Goal: Obtain resource: Download file/media

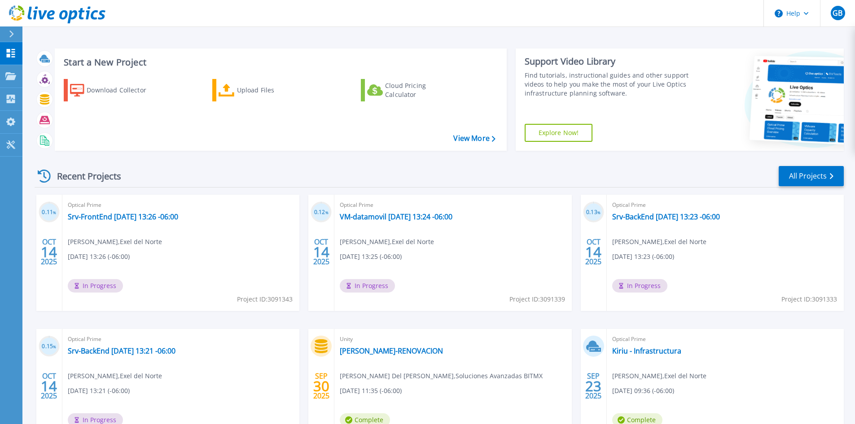
click at [63, 16] on icon at bounding box center [57, 14] width 97 height 18
click at [29, 53] on p "Dashboard" at bounding box center [39, 53] width 33 height 23
click at [136, 91] on div "Download Collector" at bounding box center [123, 90] width 72 height 18
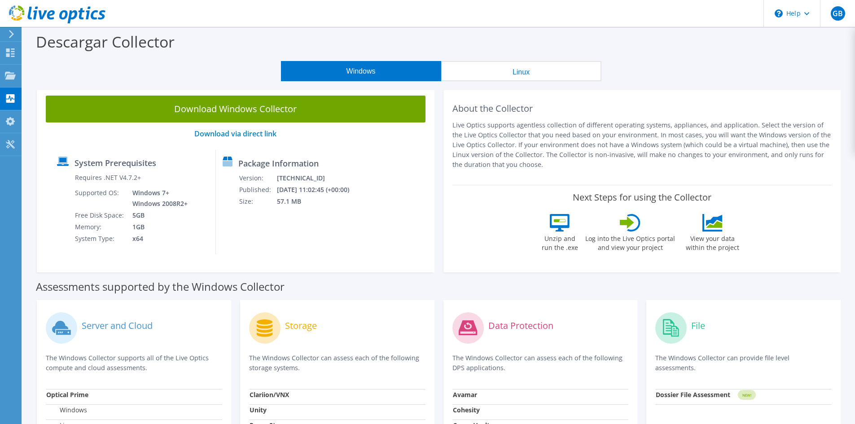
click at [538, 71] on button "Linux" at bounding box center [521, 71] width 160 height 20
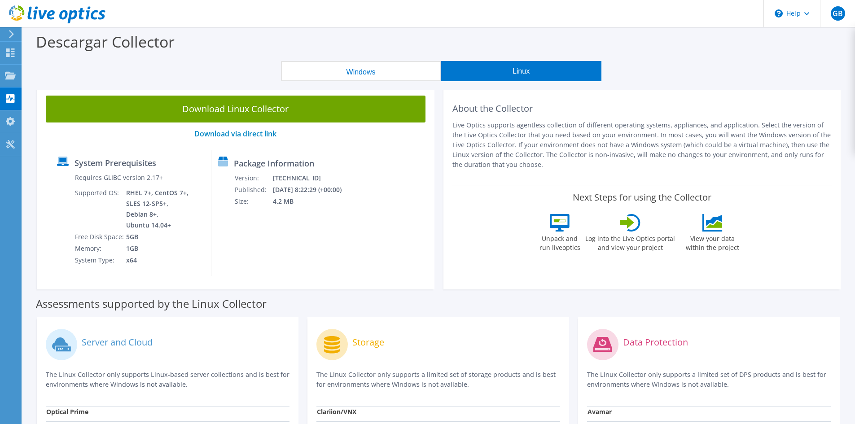
drag, startPoint x: 125, startPoint y: 192, endPoint x: 173, endPoint y: 228, distance: 59.6
click at [173, 228] on td "RHEL 7+, CentOS 7+, SLES 12-SP5+, Debian 8+, Ubuntu 14.04+" at bounding box center [158, 209] width 65 height 44
click at [189, 244] on div "System Prerequisites Requires GLIBC version 2.17+ Supported OS: RHEL 7+, CentOS…" at bounding box center [130, 213] width 161 height 126
click at [392, 73] on button "Windows" at bounding box center [361, 71] width 160 height 20
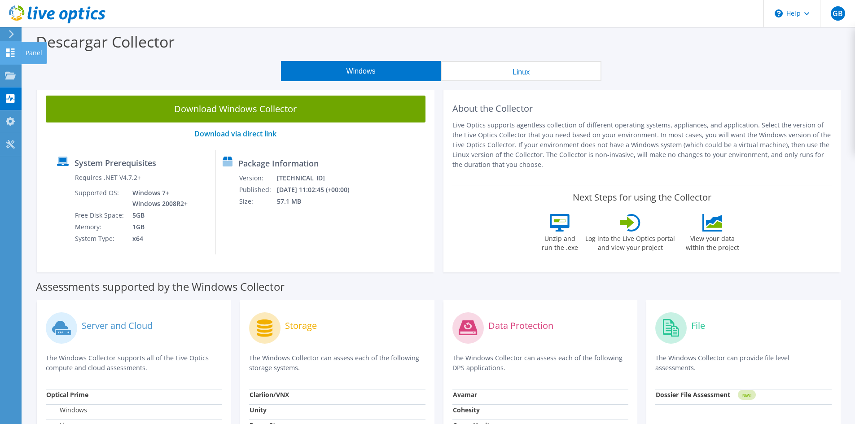
click at [35, 54] on div "Panel" at bounding box center [34, 53] width 26 height 22
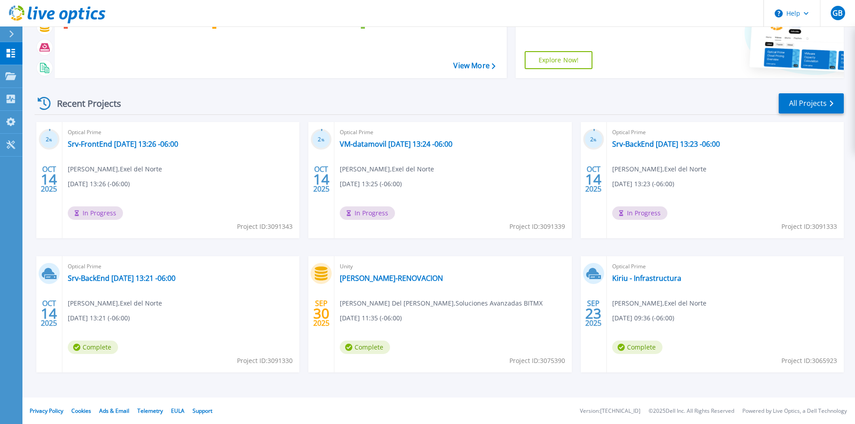
scroll to position [73, 0]
click at [649, 278] on link "Kiriu - Infrastructura" at bounding box center [646, 277] width 69 height 9
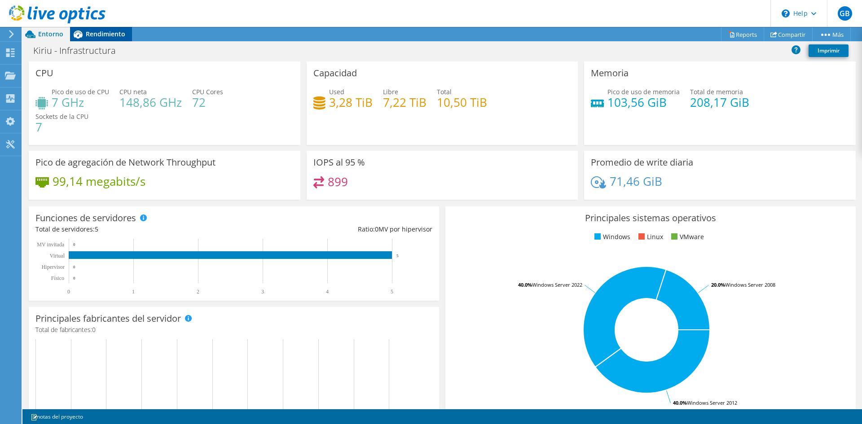
click at [103, 33] on span "Rendimiento" at bounding box center [106, 34] width 40 height 9
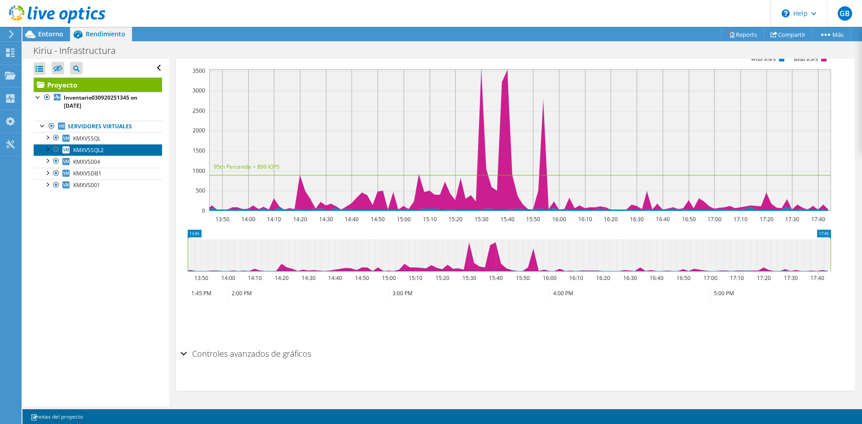
click at [101, 155] on link "KMXVSSQL2" at bounding box center [98, 150] width 128 height 12
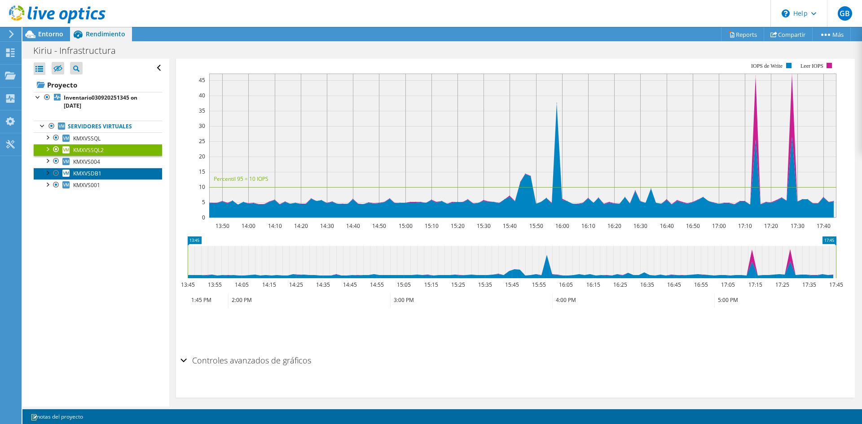
click at [96, 175] on span "KMXVSDB1" at bounding box center [87, 174] width 28 height 8
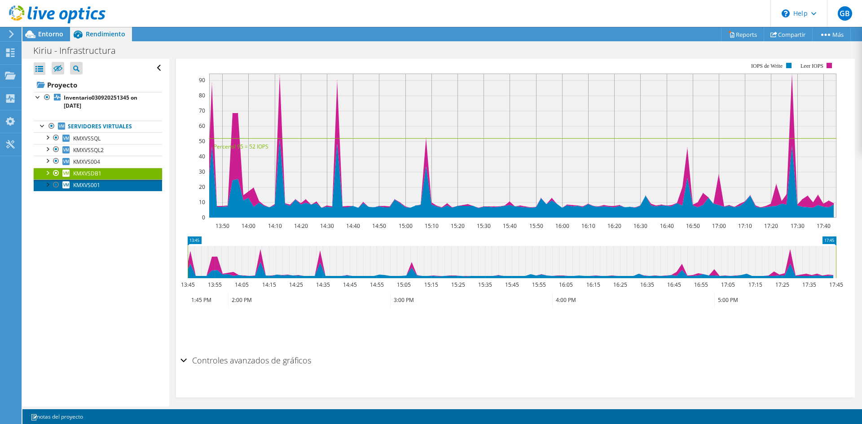
click at [91, 185] on span "KMXVS001" at bounding box center [86, 185] width 27 height 8
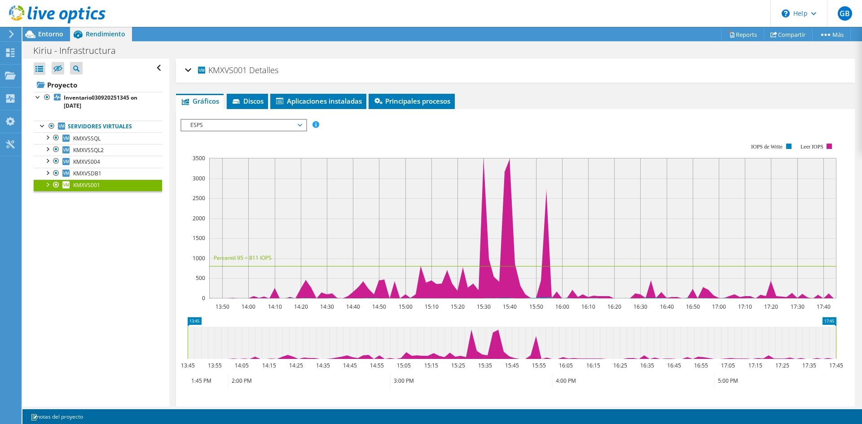
click at [241, 128] on span "ESPS" at bounding box center [243, 125] width 115 height 11
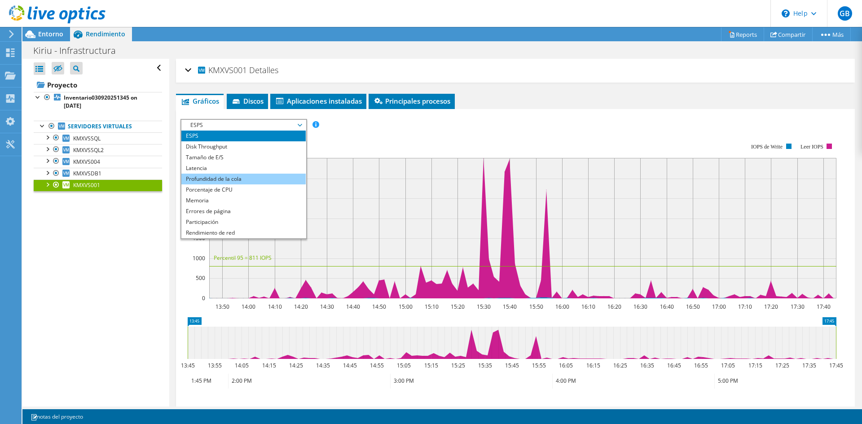
click at [231, 182] on li "Profundidad de la cola" at bounding box center [243, 179] width 124 height 11
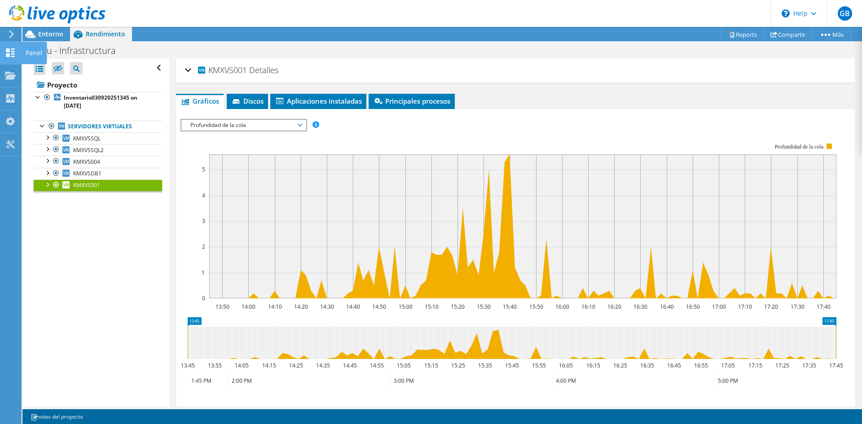
click at [28, 55] on div "Panel" at bounding box center [34, 53] width 26 height 22
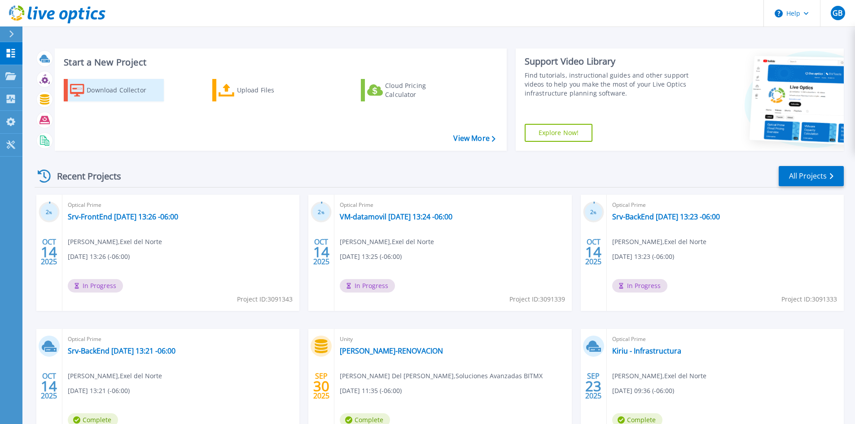
click at [113, 90] on div "Download Collector" at bounding box center [123, 90] width 72 height 18
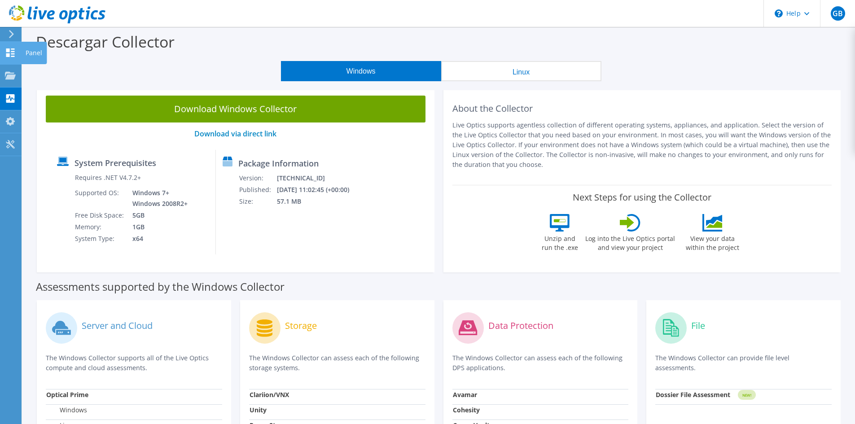
click at [12, 49] on use at bounding box center [10, 52] width 9 height 9
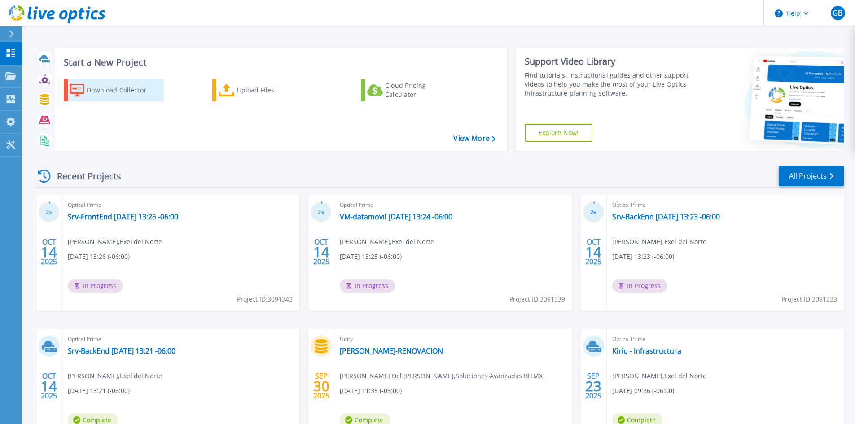
click at [109, 90] on div "Download Collector" at bounding box center [123, 90] width 72 height 18
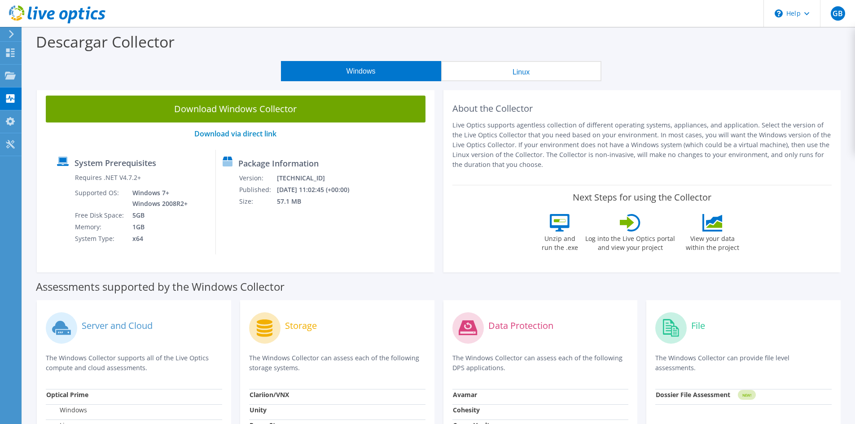
click at [499, 74] on button "Linux" at bounding box center [521, 71] width 160 height 20
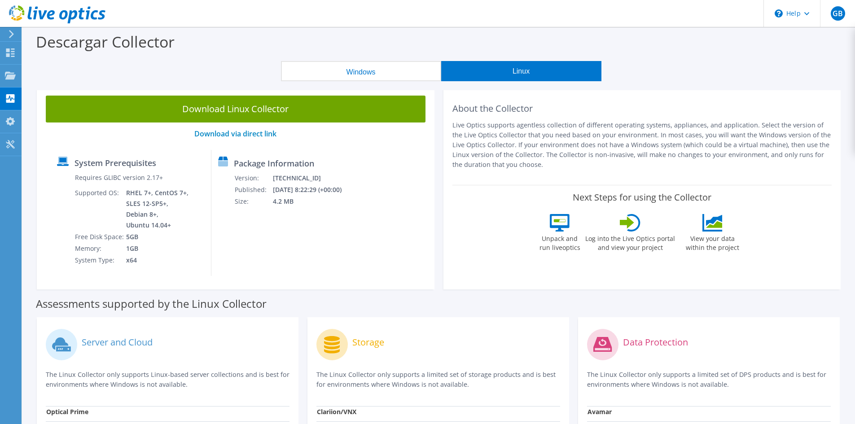
click at [140, 71] on div "Windows Linux" at bounding box center [440, 71] width 819 height 20
click at [10, 54] on icon at bounding box center [10, 52] width 11 height 9
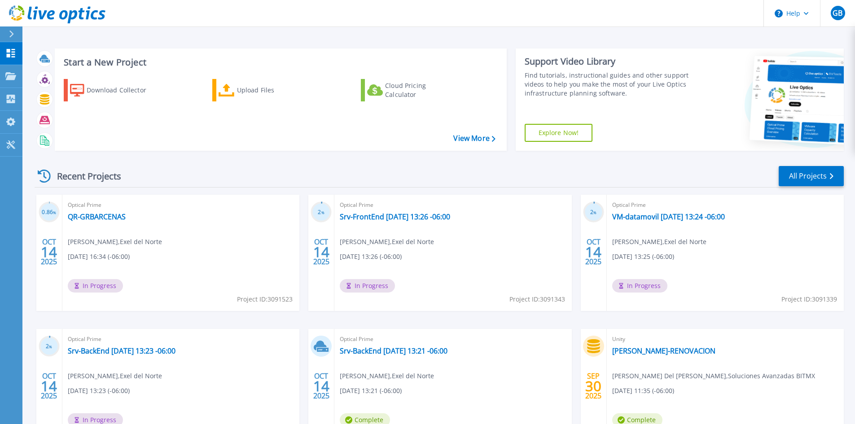
scroll to position [73, 0]
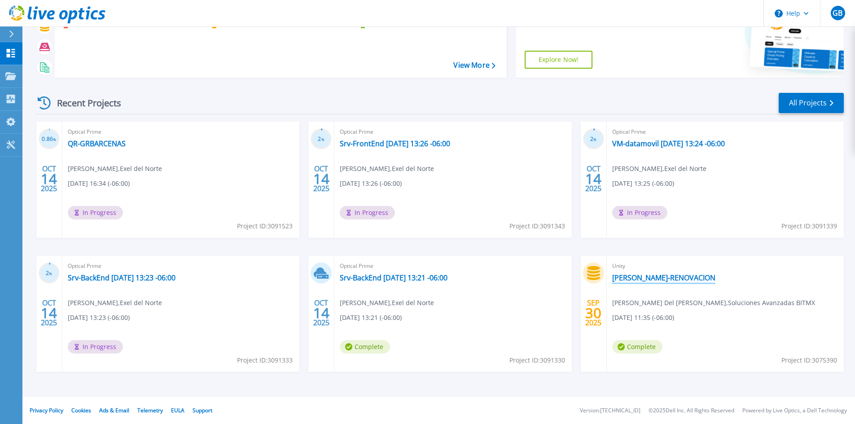
click at [638, 277] on link "[PERSON_NAME]-RENOVACION" at bounding box center [663, 277] width 103 height 9
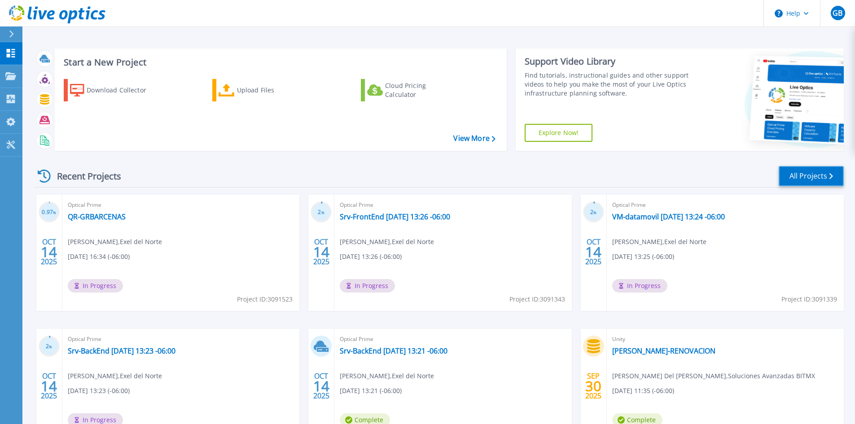
click at [799, 177] on link "All Projects" at bounding box center [811, 176] width 65 height 20
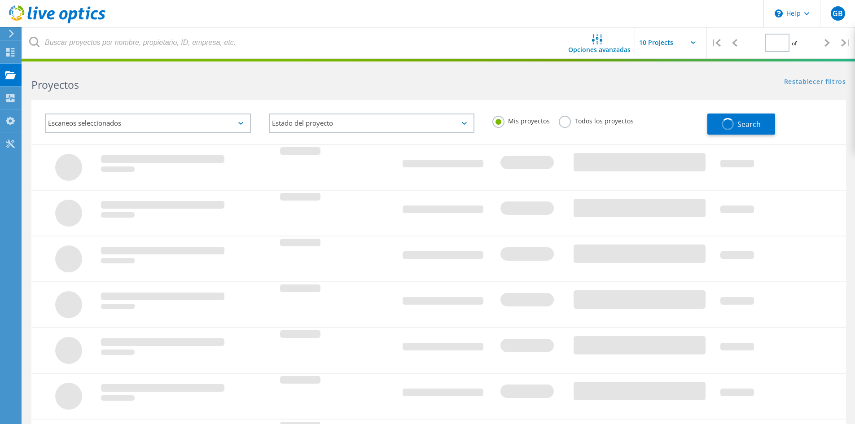
type input "1"
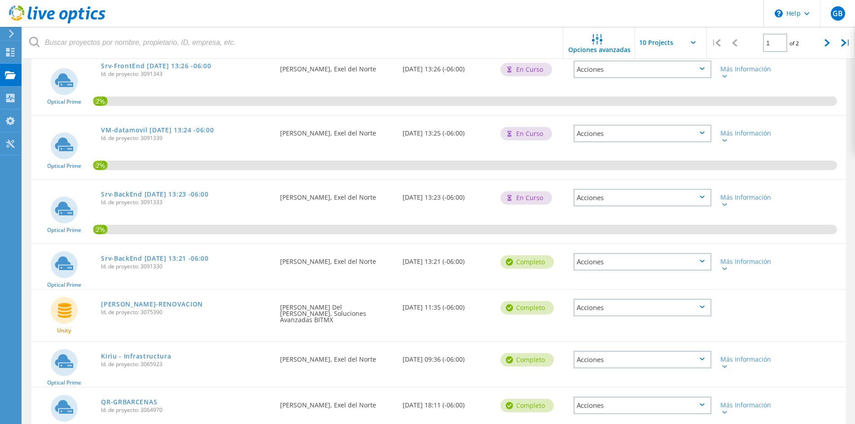
scroll to position [180, 0]
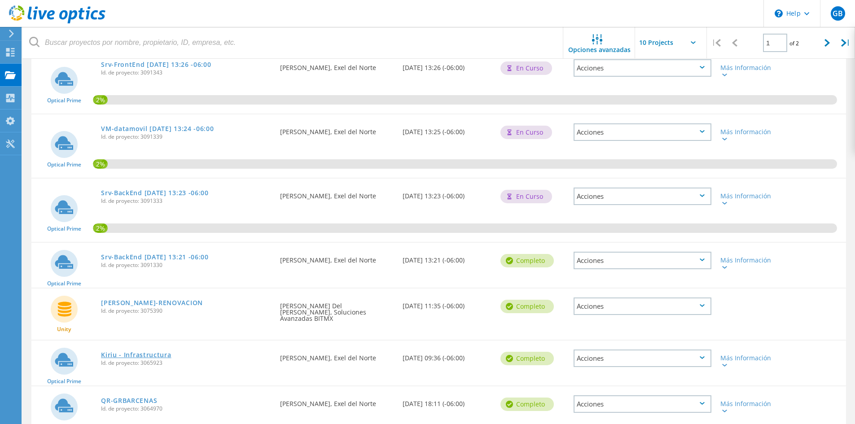
click at [147, 352] on link "Kiriu - Infrastructura" at bounding box center [136, 355] width 70 height 6
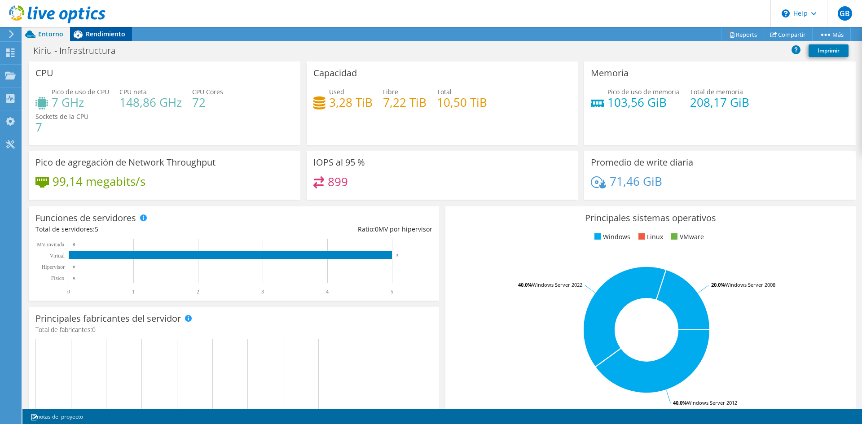
click at [97, 36] on span "Rendimiento" at bounding box center [106, 34] width 40 height 9
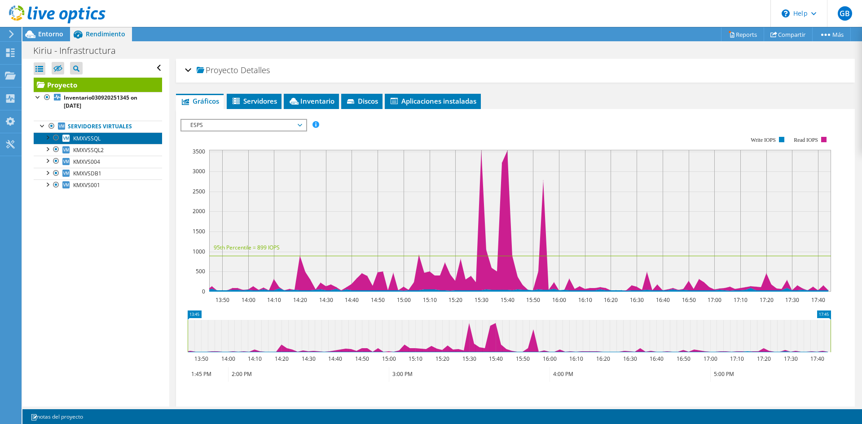
click at [103, 136] on link "KMXVSSQL" at bounding box center [98, 138] width 128 height 12
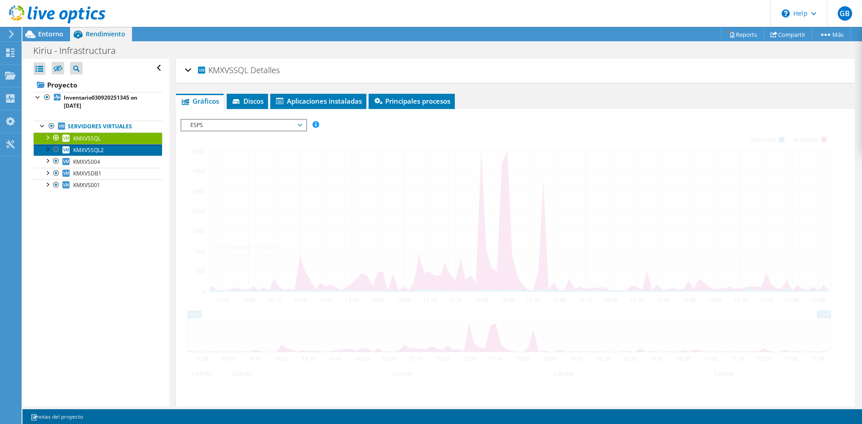
click at [100, 154] on span "KMXVSSQL2" at bounding box center [88, 150] width 31 height 8
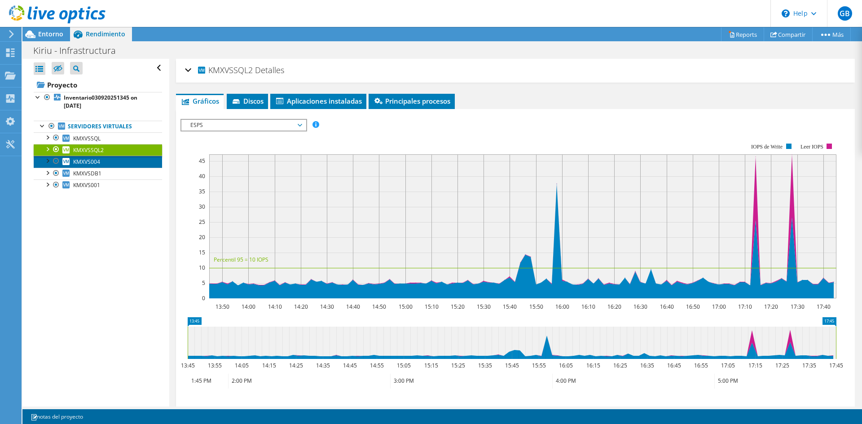
click at [100, 161] on span "KMXVS004" at bounding box center [86, 162] width 27 height 8
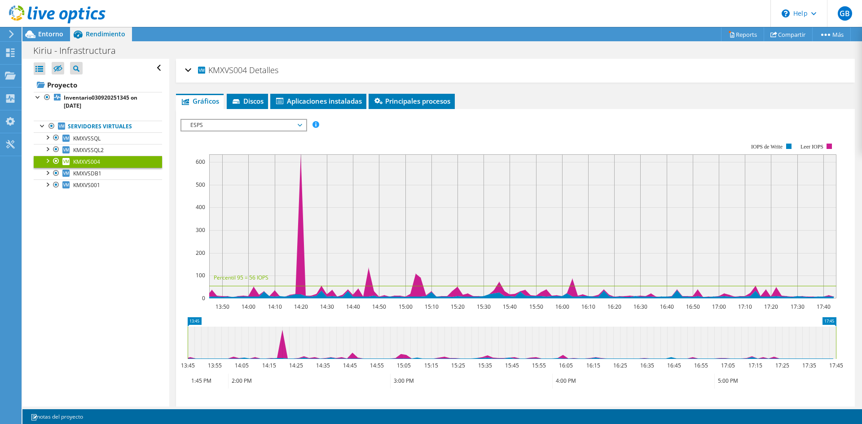
click at [278, 125] on span "ESPS" at bounding box center [243, 125] width 115 height 11
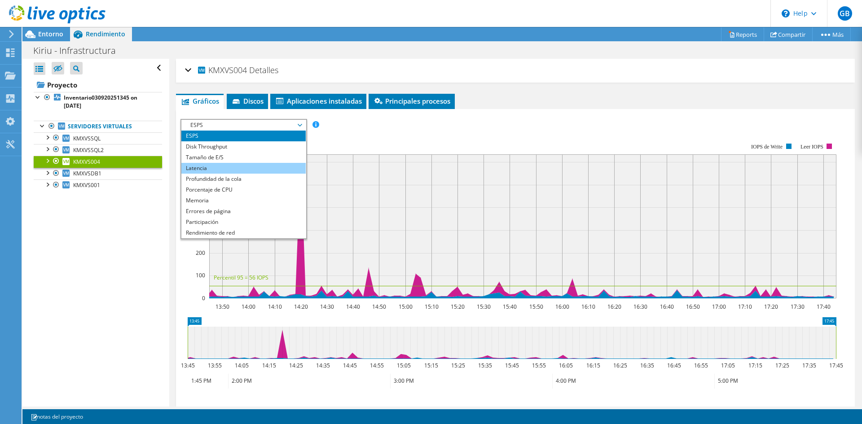
click at [231, 171] on li "Latencia" at bounding box center [243, 168] width 124 height 11
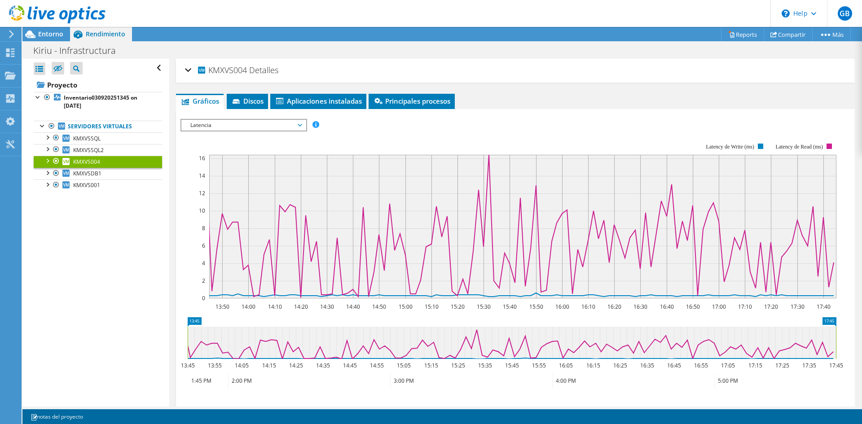
click at [242, 120] on span "Latencia" at bounding box center [243, 125] width 115 height 11
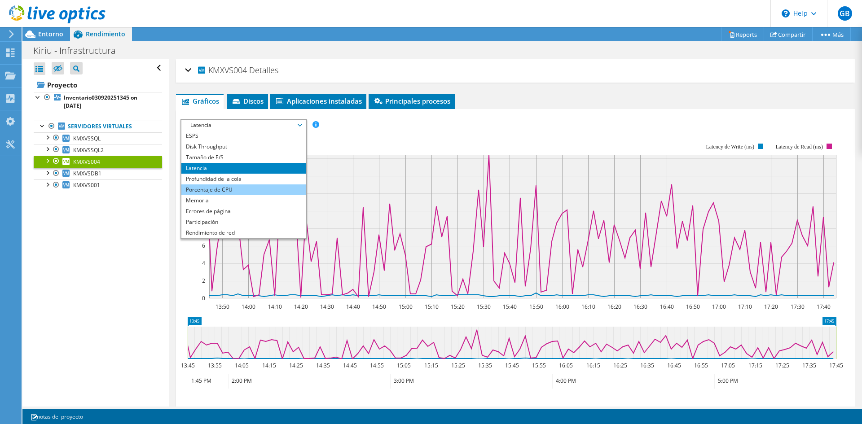
click at [221, 193] on li "Porcentaje de CPU" at bounding box center [243, 189] width 124 height 11
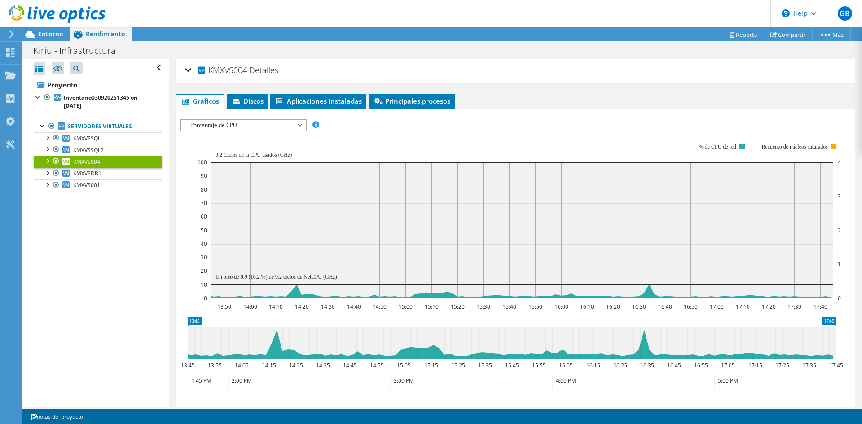
click at [269, 126] on span "Porcentaje de CPU" at bounding box center [243, 125] width 115 height 11
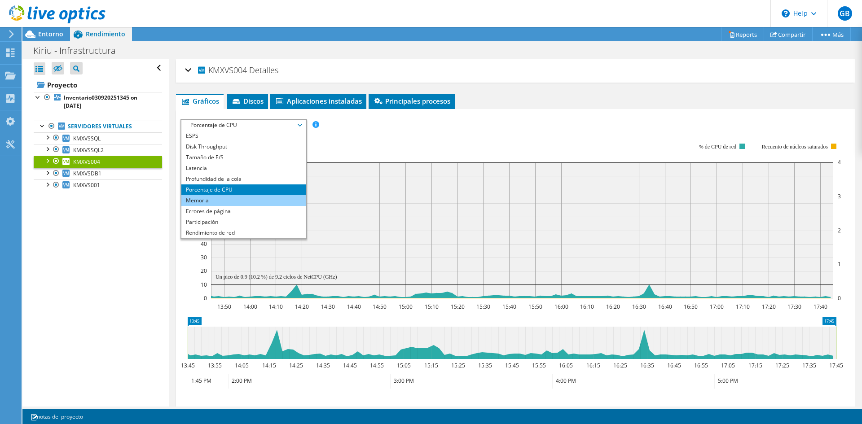
click at [227, 199] on li "Memoria" at bounding box center [243, 200] width 124 height 11
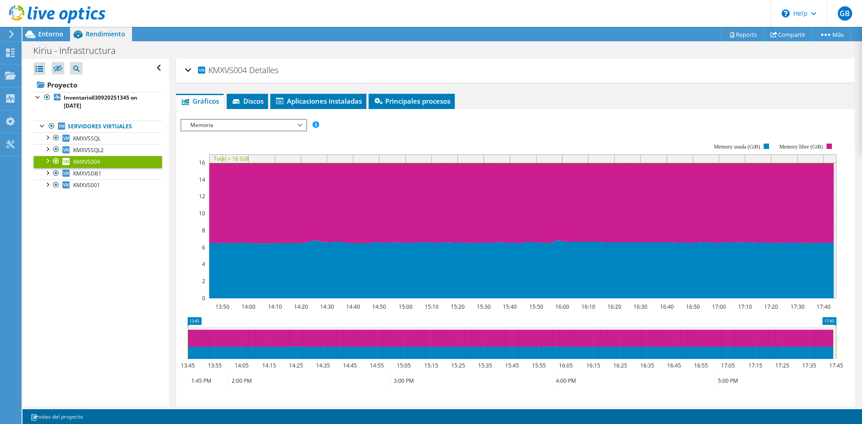
click at [300, 126] on span "Memoria" at bounding box center [243, 125] width 115 height 11
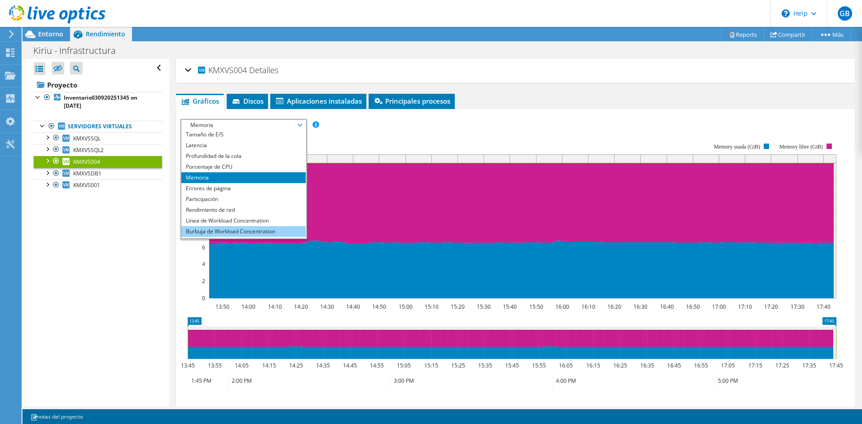
scroll to position [32, 0]
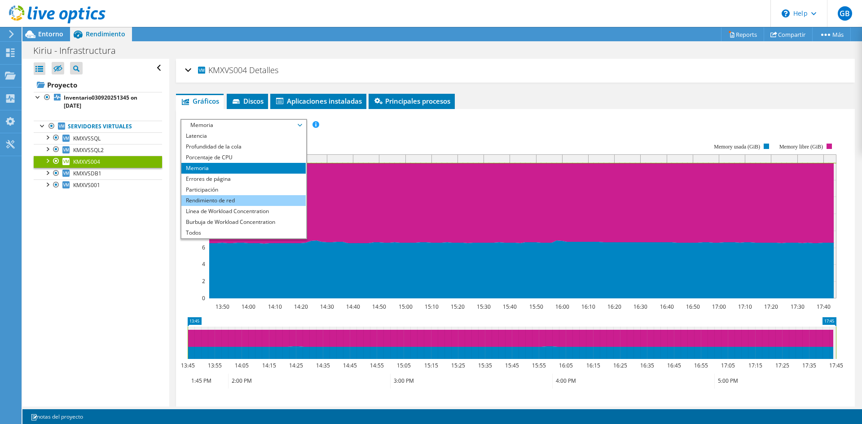
click at [237, 202] on li "Rendimiento de red" at bounding box center [243, 200] width 124 height 11
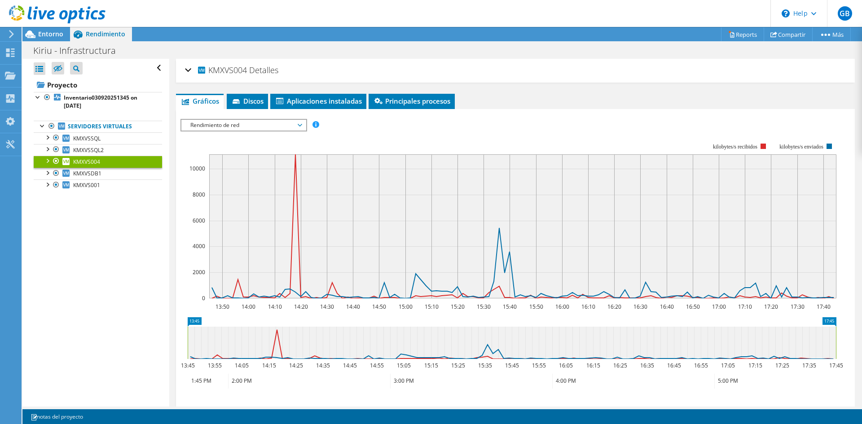
click at [252, 128] on span "Rendimiento de red" at bounding box center [243, 125] width 115 height 11
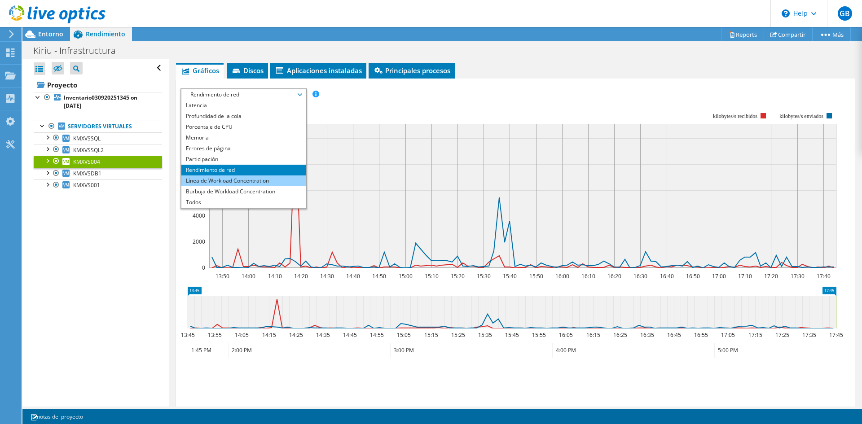
scroll to position [45, 0]
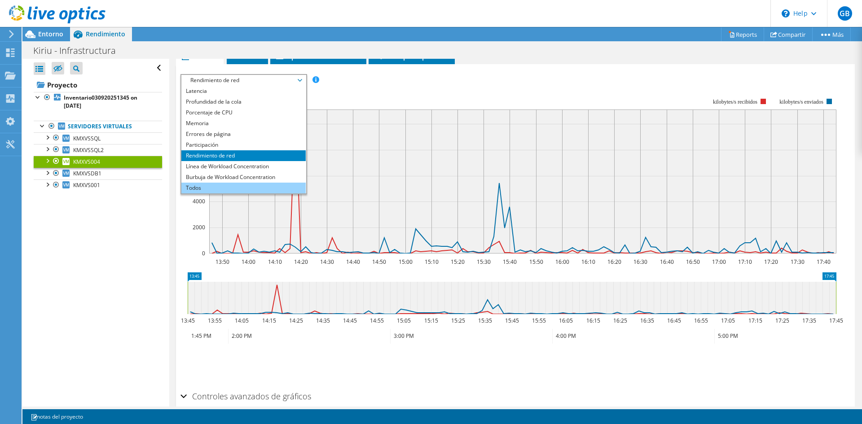
click at [235, 189] on li "Todos" at bounding box center [243, 188] width 124 height 11
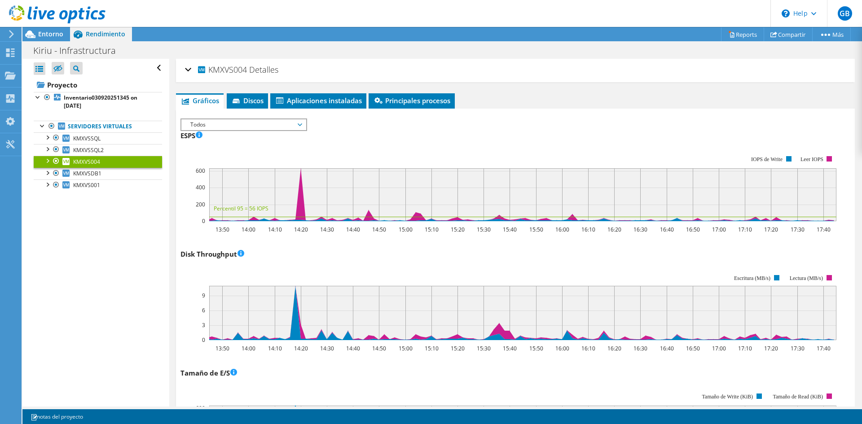
scroll to position [0, 0]
click at [254, 101] on span "Discos" at bounding box center [247, 101] width 32 height 9
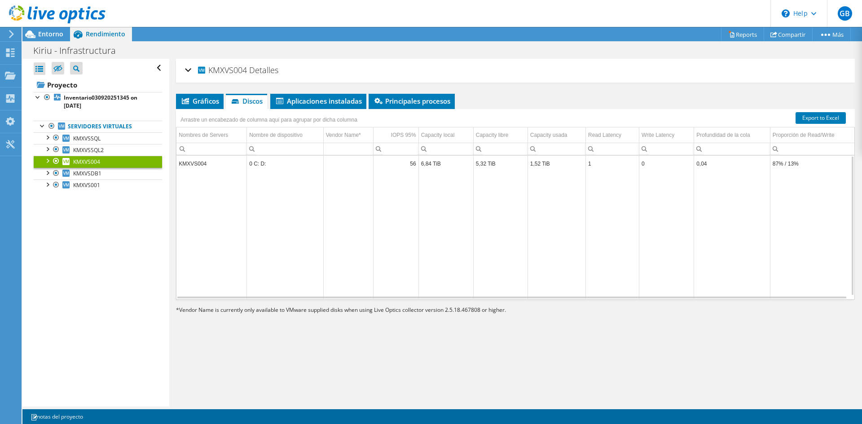
click at [204, 162] on td "KMXVS004" at bounding box center [211, 164] width 70 height 16
click at [299, 102] on span "Aplicaciones instaladas" at bounding box center [318, 101] width 87 height 9
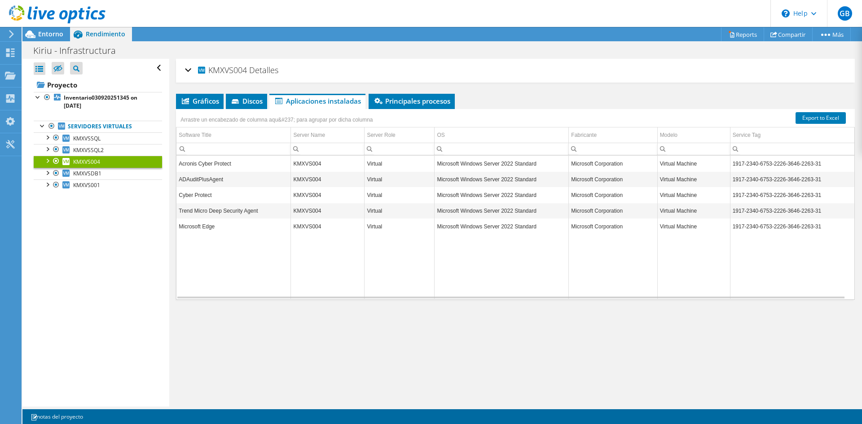
click at [206, 162] on td "Acronis Cyber Protect" at bounding box center [233, 164] width 114 height 16
click at [410, 100] on span "Principales procesos" at bounding box center [411, 101] width 77 height 9
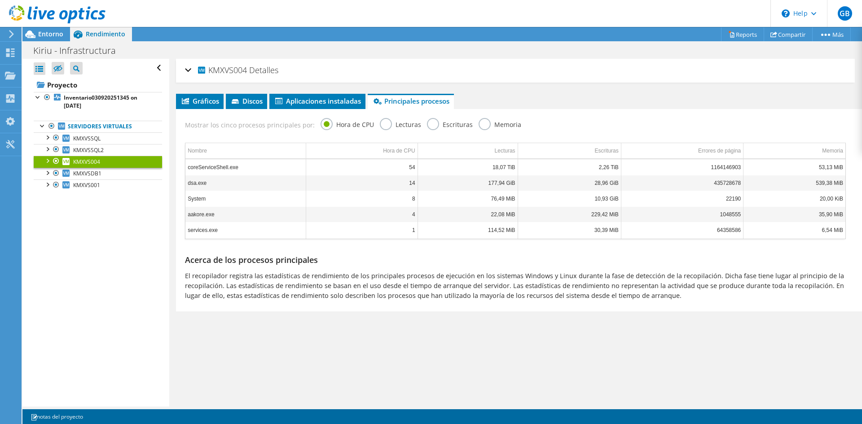
click at [386, 123] on label "Lecturas" at bounding box center [400, 123] width 41 height 11
click at [0, 0] on input "Lecturas" at bounding box center [0, 0] width 0 height 0
click at [430, 124] on label "Escrituras" at bounding box center [450, 123] width 46 height 11
click at [0, 0] on input "Escrituras" at bounding box center [0, 0] width 0 height 0
click at [479, 123] on label "Memoria" at bounding box center [500, 123] width 43 height 11
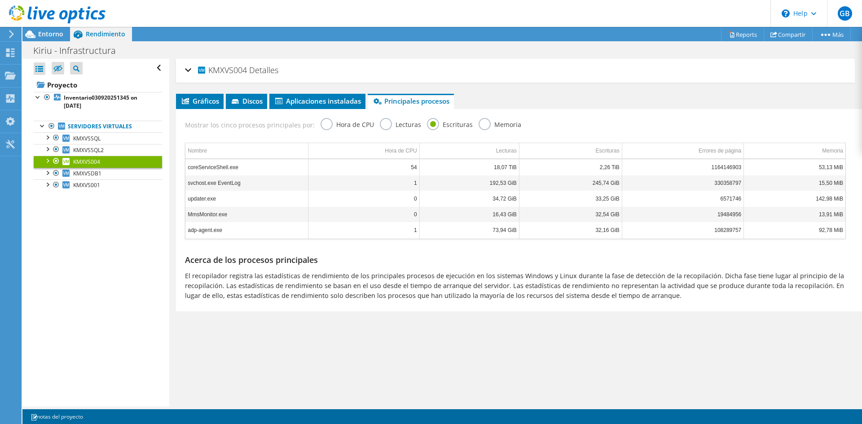
click at [0, 0] on input "Memoria" at bounding box center [0, 0] width 0 height 0
click at [319, 99] on span "Aplicaciones instaladas" at bounding box center [317, 101] width 87 height 9
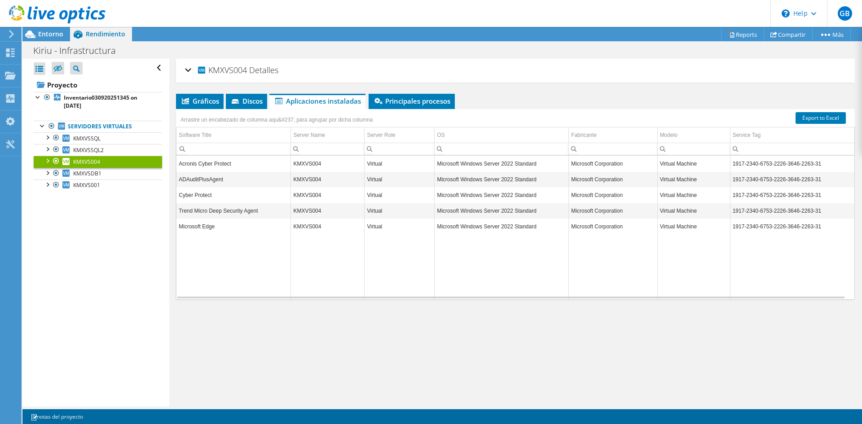
click at [216, 168] on td "Acronis Cyber Protect" at bounding box center [233, 164] width 114 height 16
click at [101, 183] on link "KMXVS001" at bounding box center [98, 186] width 128 height 12
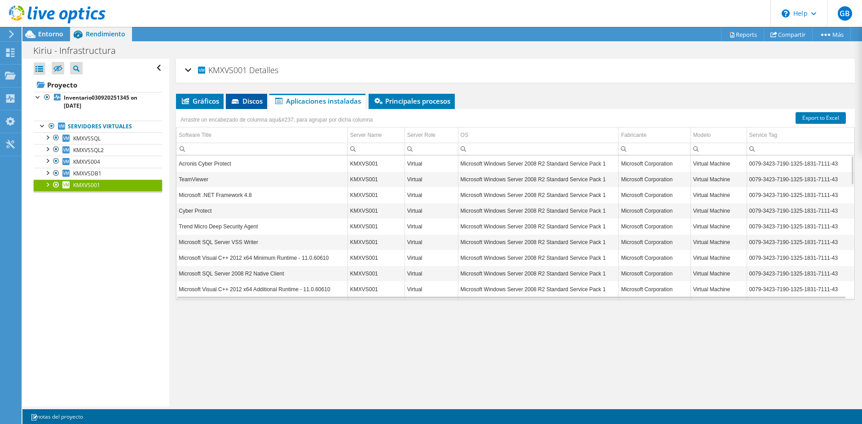
click at [242, 100] on span "Discos" at bounding box center [246, 101] width 32 height 9
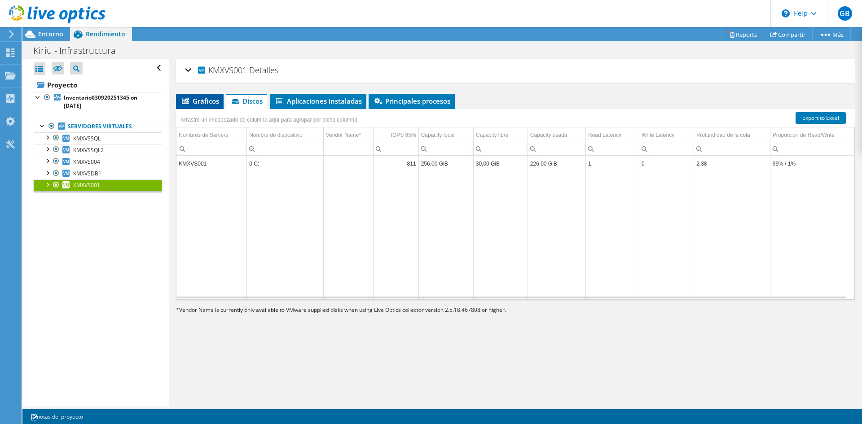
click at [198, 105] on span "Gráficos" at bounding box center [199, 101] width 39 height 9
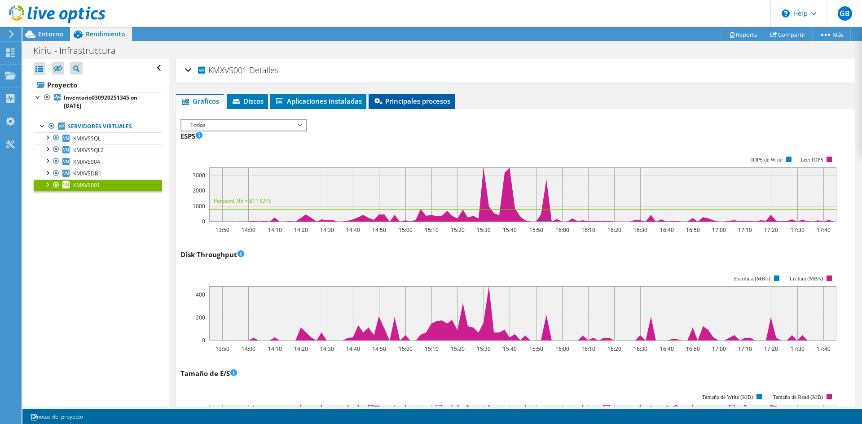
click at [435, 106] on li "Principales procesos" at bounding box center [412, 101] width 86 height 15
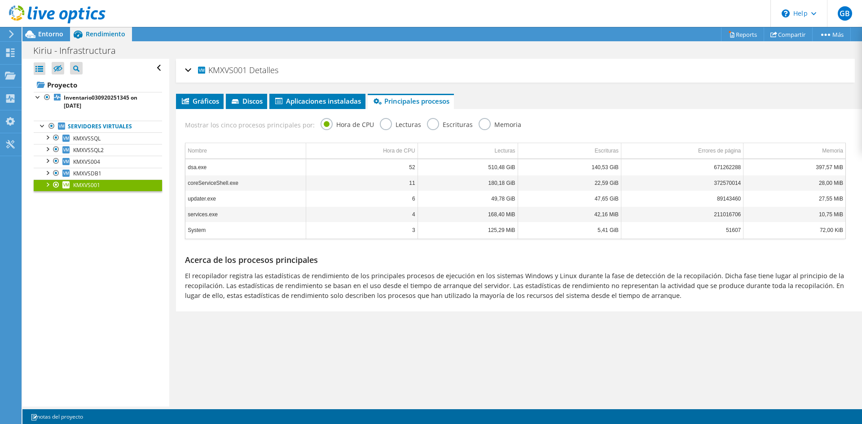
click at [187, 70] on div "KMXVS001 Detalles" at bounding box center [515, 70] width 661 height 19
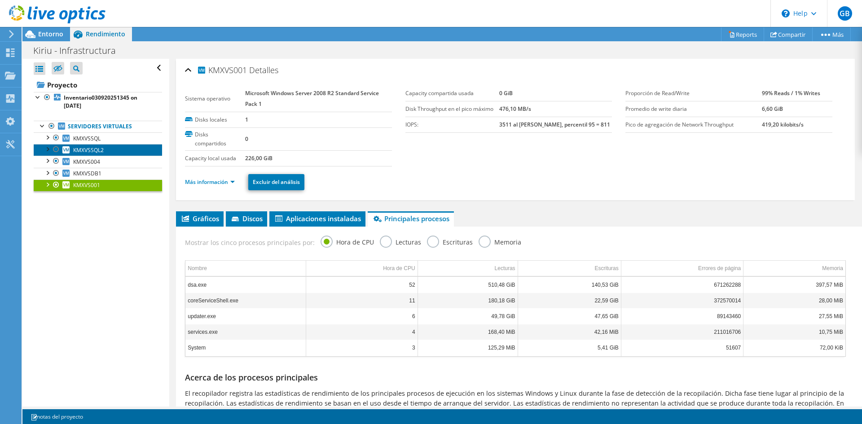
click at [108, 150] on link "KMXVSSQL2" at bounding box center [98, 150] width 128 height 12
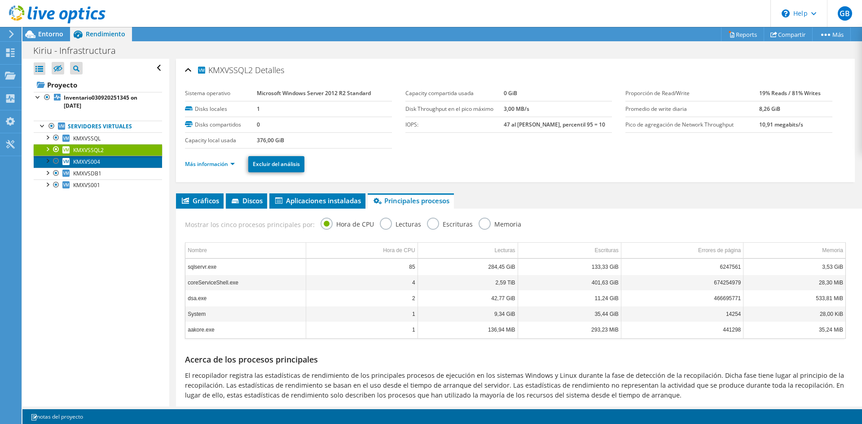
click at [106, 160] on link "KMXVS004" at bounding box center [98, 162] width 128 height 12
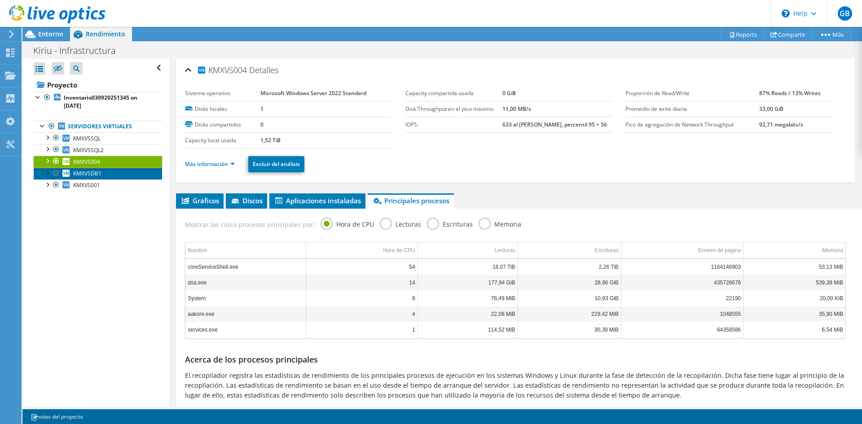
click at [110, 174] on link "KMXVSDB1" at bounding box center [98, 174] width 128 height 12
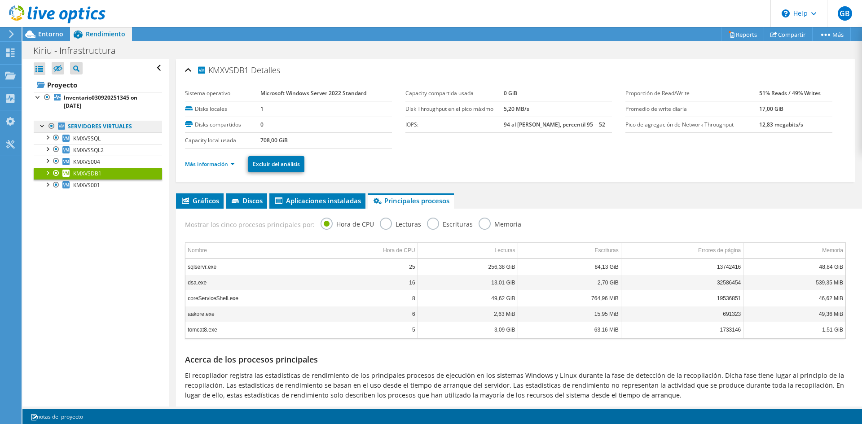
click at [104, 128] on link "Servidores virtuales" at bounding box center [98, 127] width 128 height 12
click at [88, 131] on link "Servidores virtuales" at bounding box center [98, 127] width 128 height 12
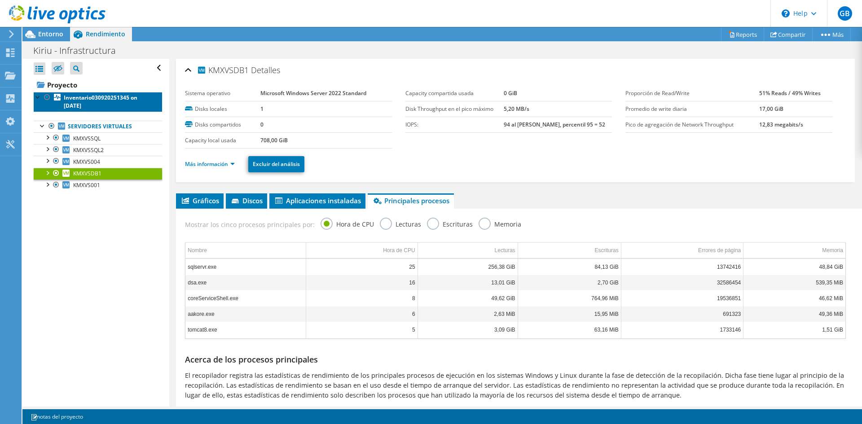
click at [95, 107] on link "Inventario030920251345 on 9/23/2025" at bounding box center [98, 102] width 128 height 20
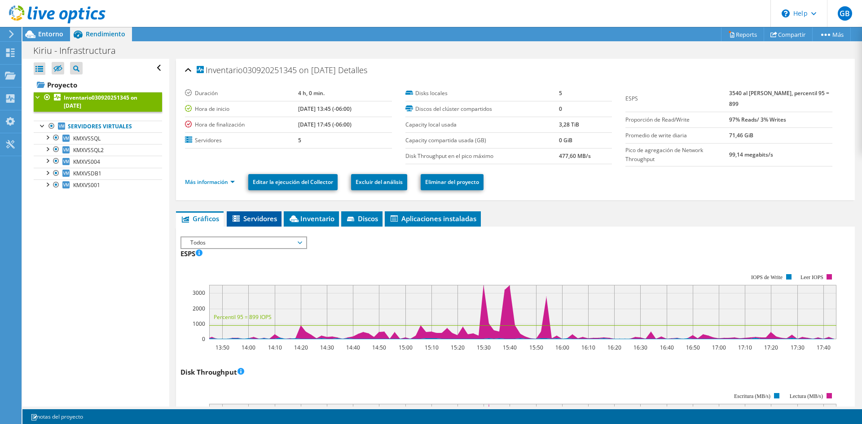
click at [263, 224] on li "Servidores" at bounding box center [254, 218] width 55 height 15
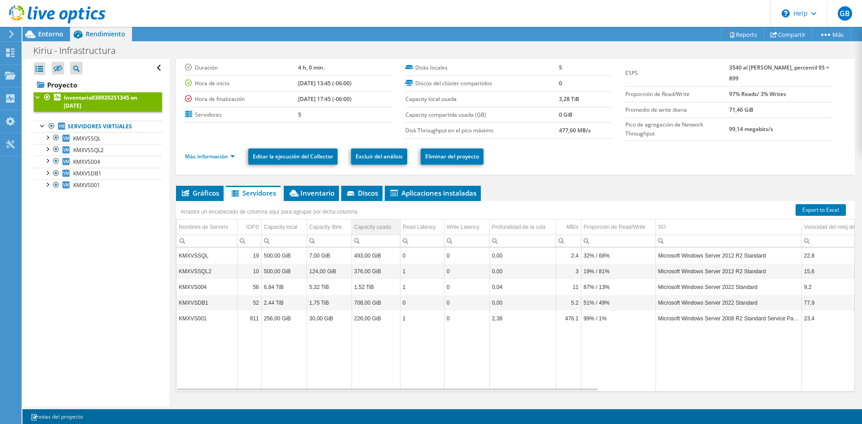
scroll to position [45, 0]
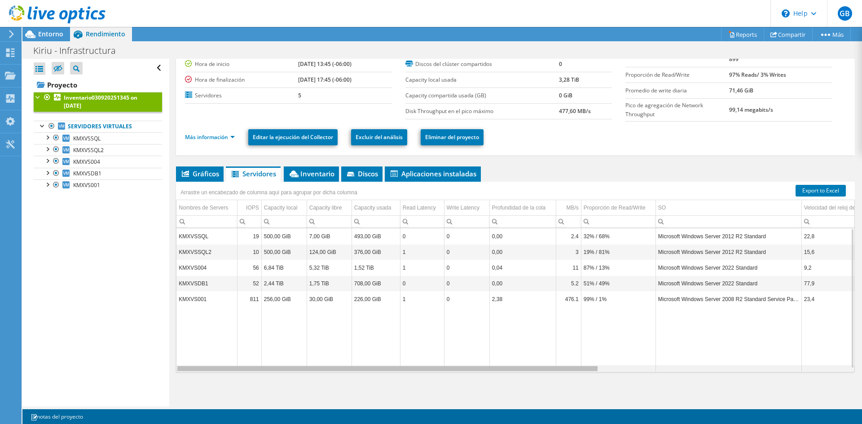
click at [568, 369] on div "Data grid" at bounding box center [387, 368] width 420 height 5
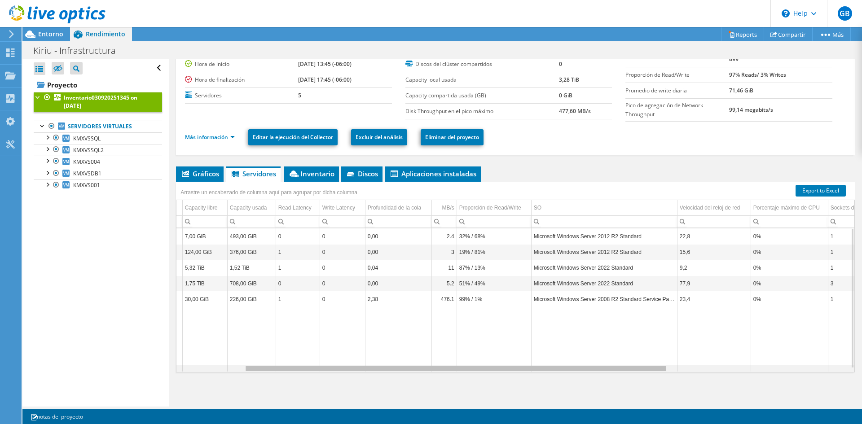
scroll to position [0, 0]
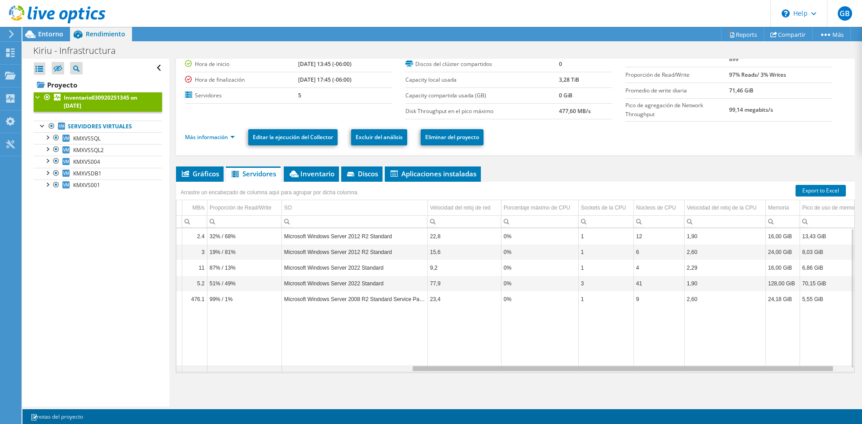
drag, startPoint x: 512, startPoint y: 370, endPoint x: 751, endPoint y: 356, distance: 239.2
click at [751, 356] on body "GB Usuario final Graciela Barcenas graciela.barcenas@exel.com.mx Exel del Norte…" at bounding box center [431, 212] width 862 height 424
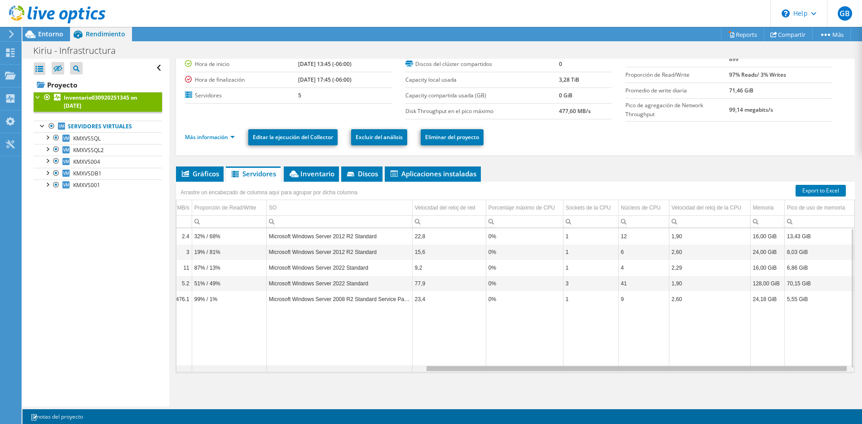
drag, startPoint x: 645, startPoint y: 371, endPoint x: 698, endPoint y: 359, distance: 54.0
click at [698, 359] on body "GB Usuario final Graciela Barcenas graciela.barcenas@exel.com.mx Exel del Norte…" at bounding box center [431, 212] width 862 height 424
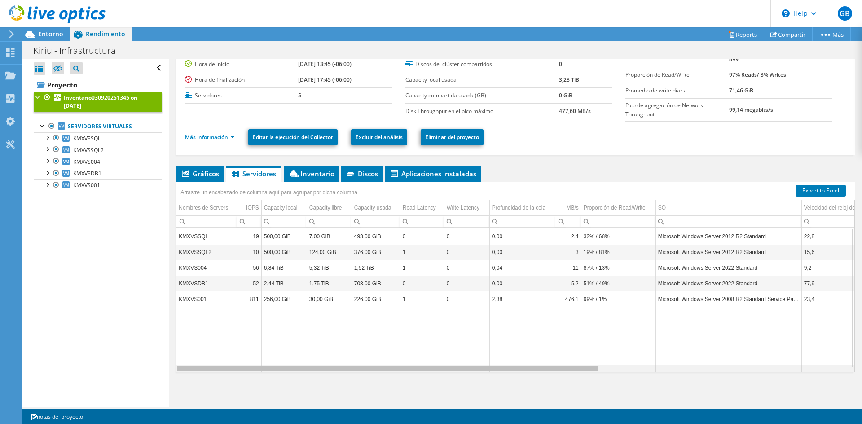
drag, startPoint x: 514, startPoint y: 369, endPoint x: 238, endPoint y: 386, distance: 276.6
click at [238, 386] on body "GB Usuario final Graciela Barcenas graciela.barcenas@exel.com.mx Exel del Norte…" at bounding box center [431, 212] width 862 height 424
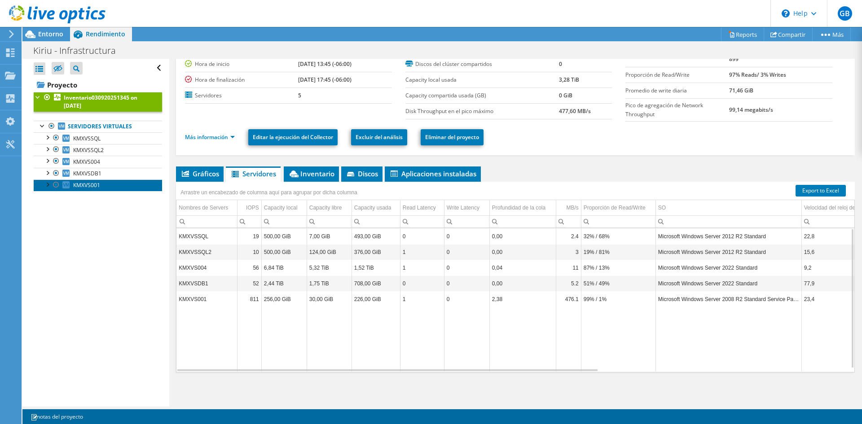
click at [82, 184] on span "KMXVS001" at bounding box center [86, 185] width 27 height 8
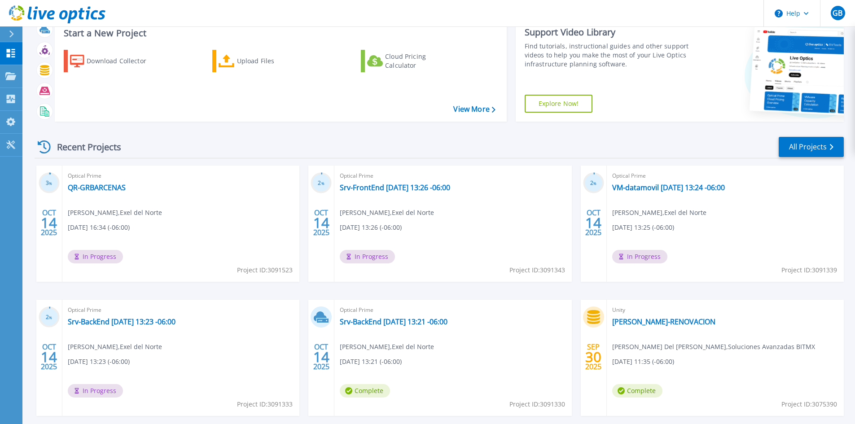
scroll to position [45, 0]
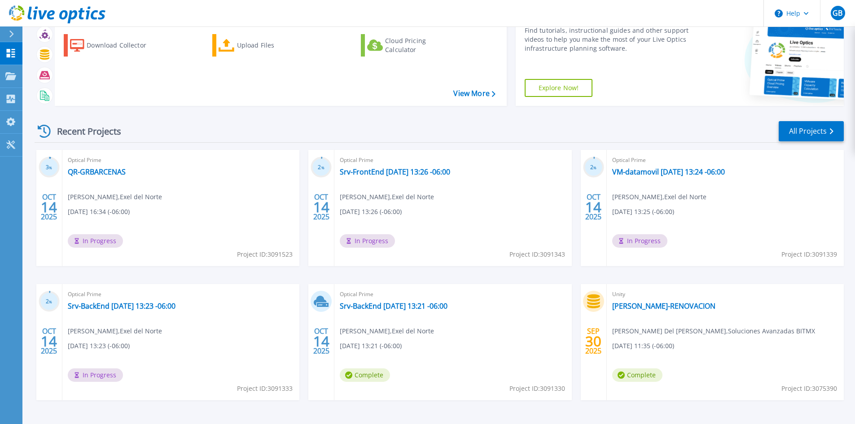
click at [153, 119] on div "Recent Projects All Projects 3 % [DATE] Optical Prime QR-GRBARCENAS [PERSON_NAM…" at bounding box center [439, 269] width 809 height 312
click at [104, 172] on link "QR-GRBARCENAS" at bounding box center [97, 171] width 58 height 9
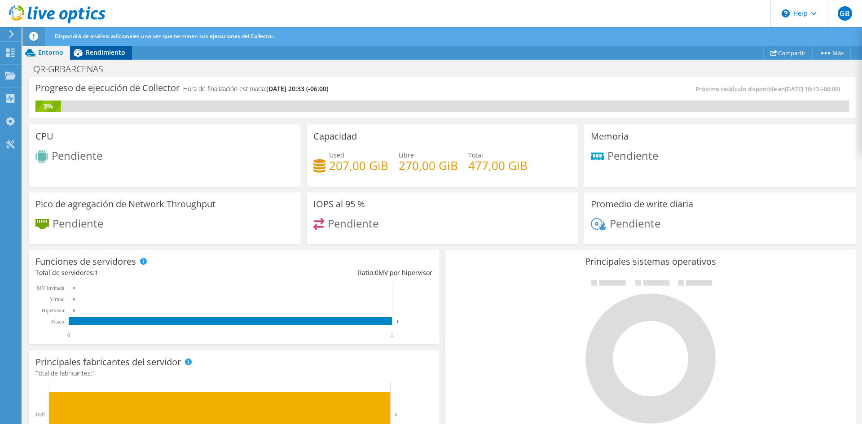
click at [93, 50] on span "Rendimiento" at bounding box center [106, 52] width 40 height 9
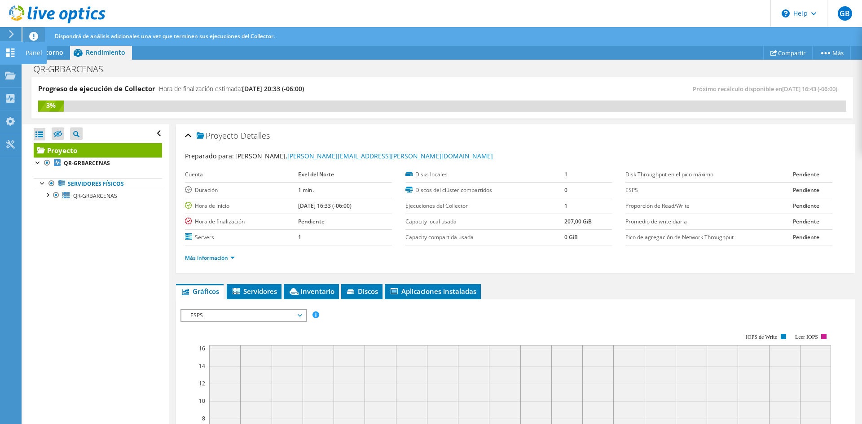
click at [10, 56] on icon at bounding box center [10, 52] width 11 height 9
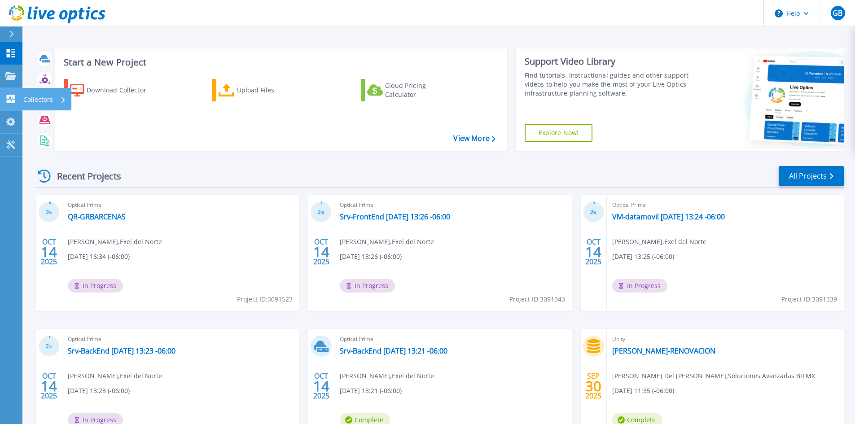
click at [13, 96] on icon at bounding box center [11, 99] width 9 height 9
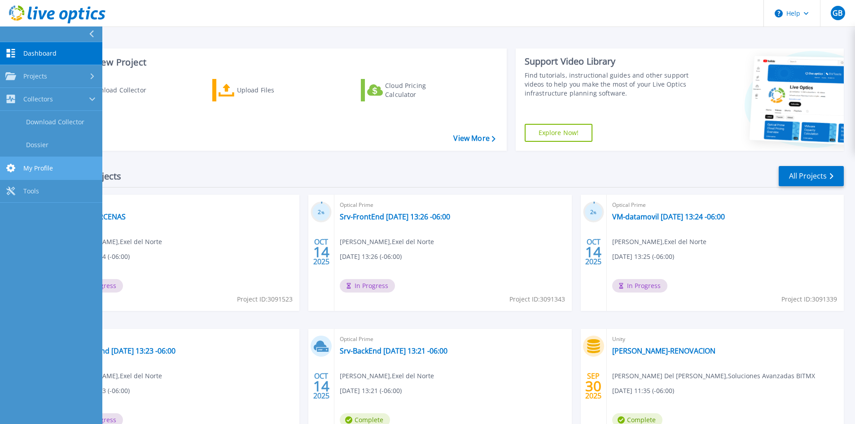
click at [54, 171] on link "My Profile My Profile" at bounding box center [51, 168] width 102 height 23
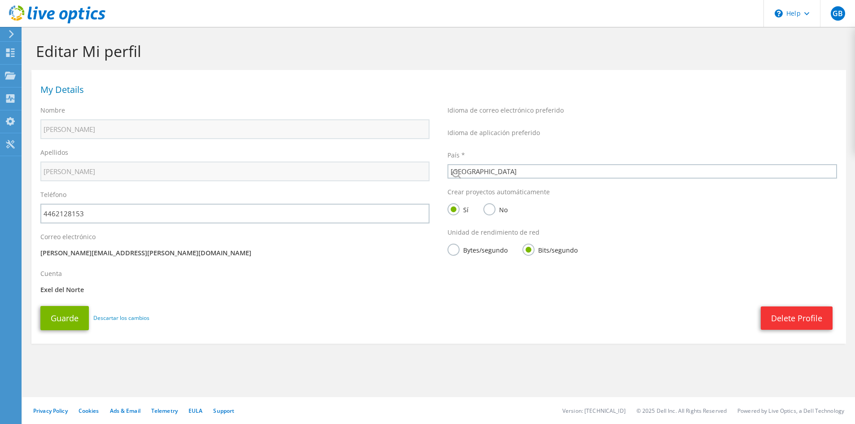
select select "151"
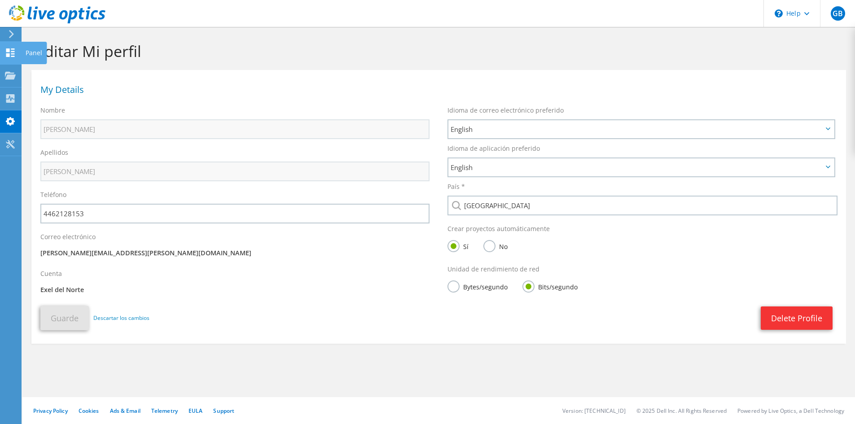
click at [13, 54] on use at bounding box center [10, 52] width 9 height 9
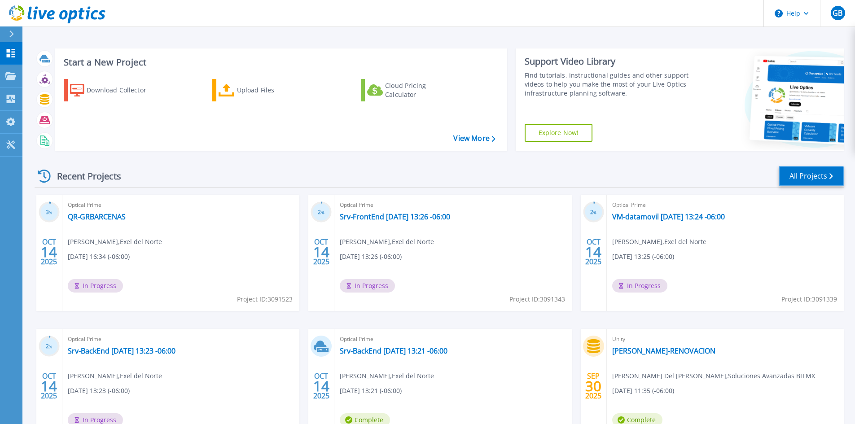
click at [800, 177] on link "All Projects" at bounding box center [811, 176] width 65 height 20
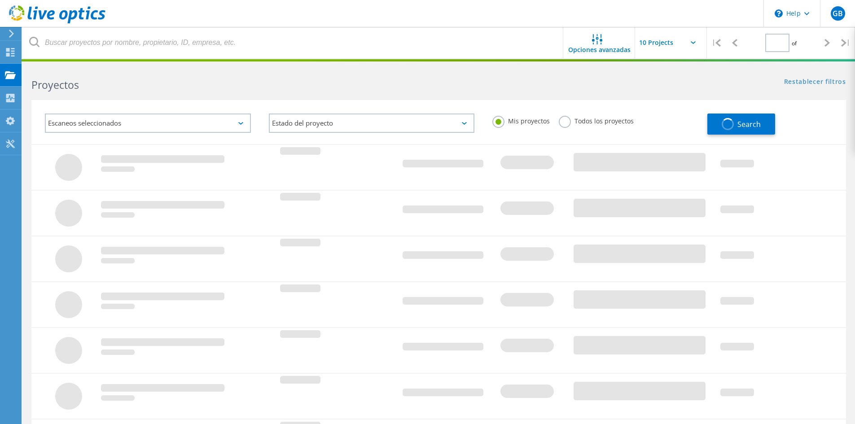
type input "1"
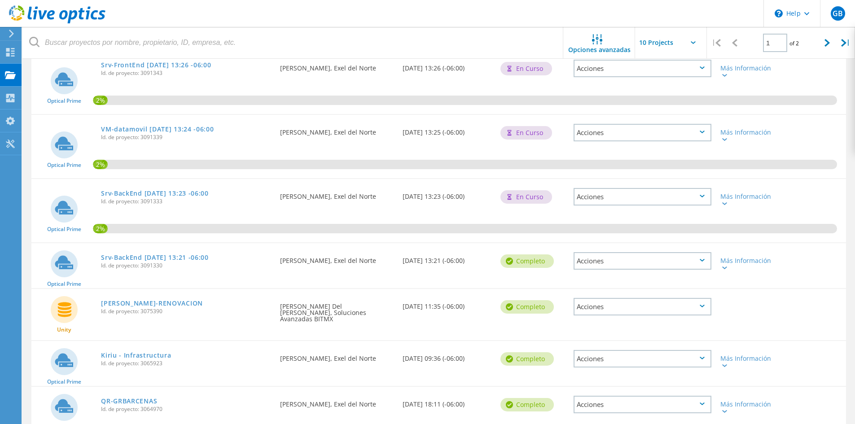
scroll to position [224, 0]
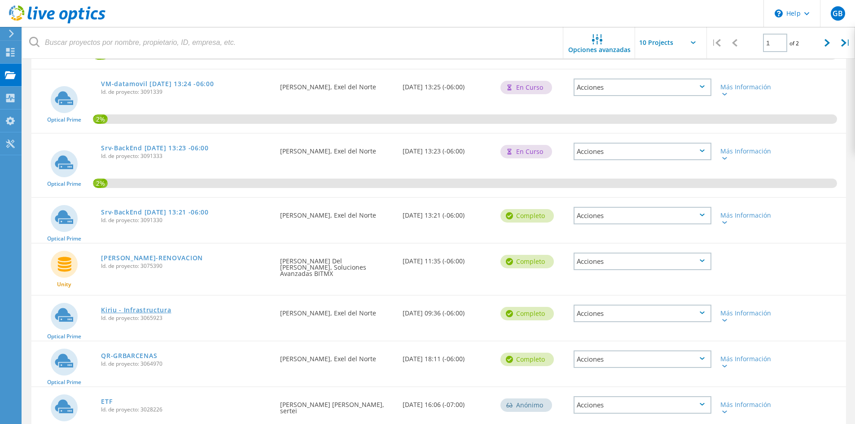
click at [133, 307] on link "Kiriu - Infrastructura" at bounding box center [136, 310] width 70 height 6
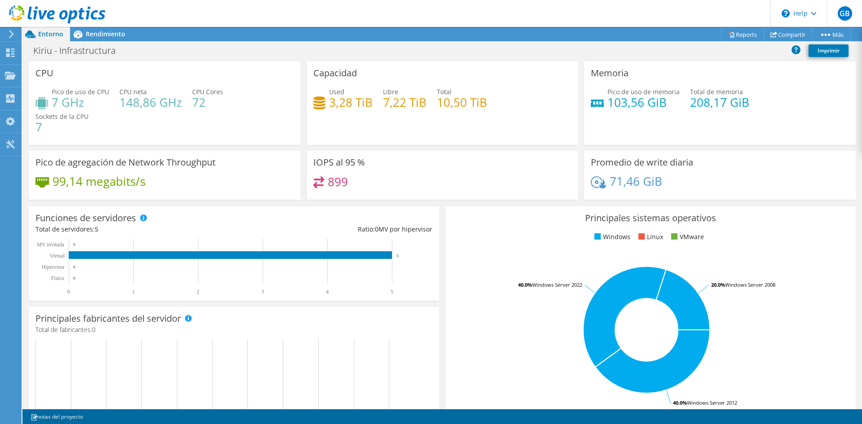
scroll to position [71, 0]
click at [104, 34] on span "Rendimiento" at bounding box center [106, 34] width 40 height 9
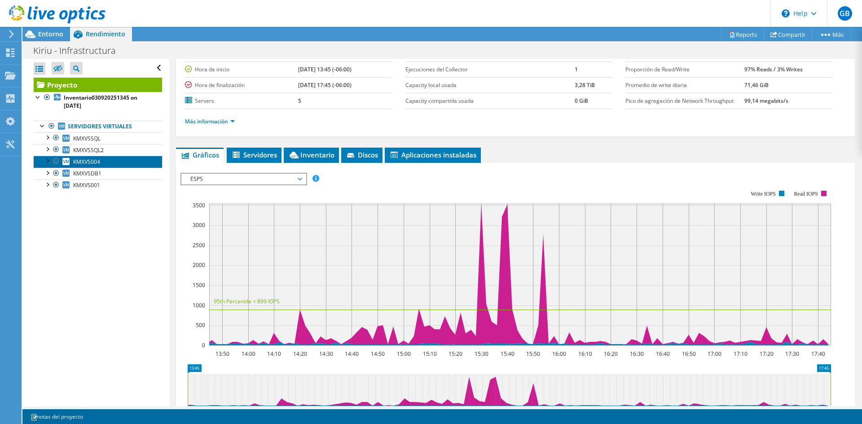
click at [94, 166] on link "KMXVS004" at bounding box center [98, 162] width 128 height 12
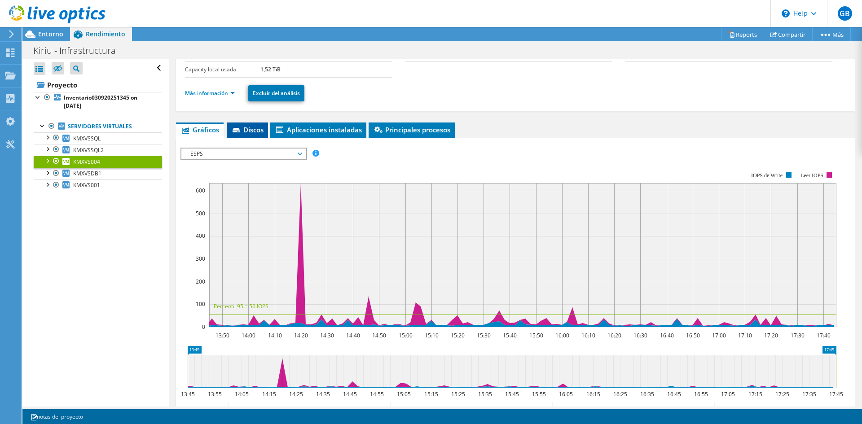
click at [253, 132] on span "Discos" at bounding box center [247, 129] width 32 height 9
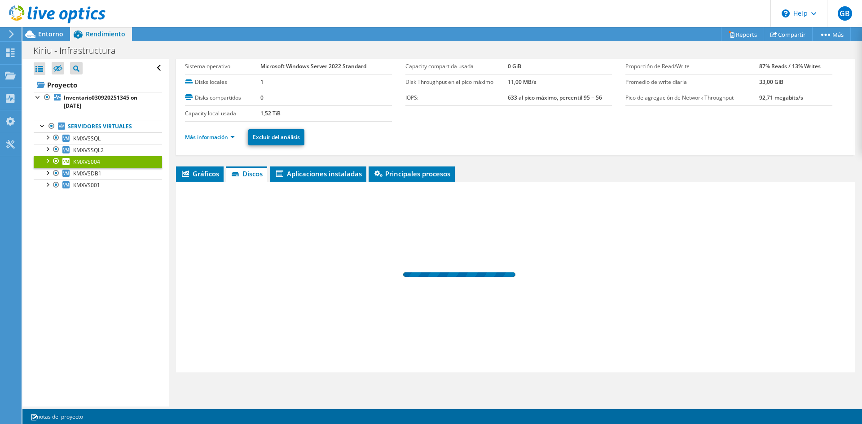
scroll to position [27, 0]
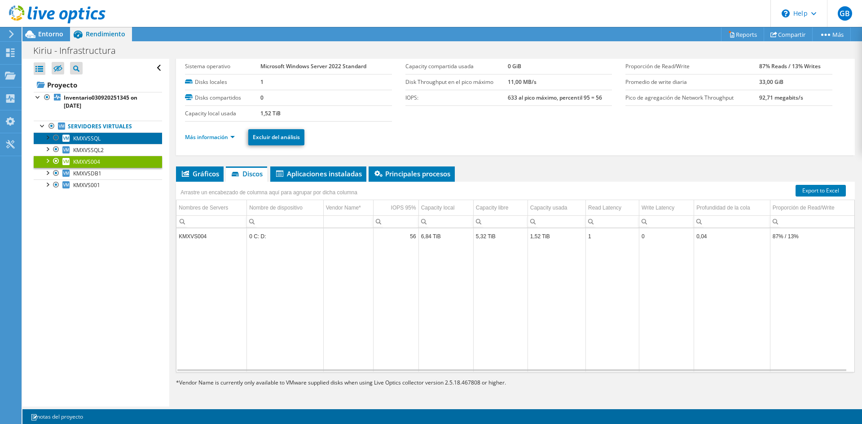
click at [97, 140] on span "KMXVSSQL" at bounding box center [86, 139] width 27 height 8
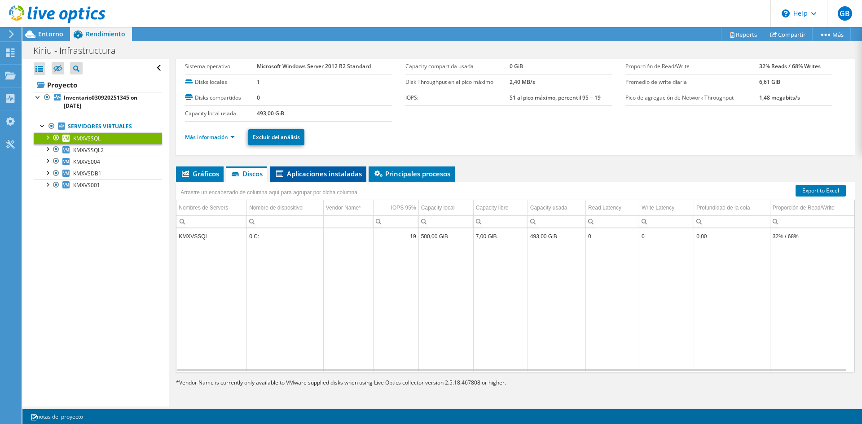
click at [336, 174] on span "Aplicaciones instaladas" at bounding box center [318, 173] width 87 height 9
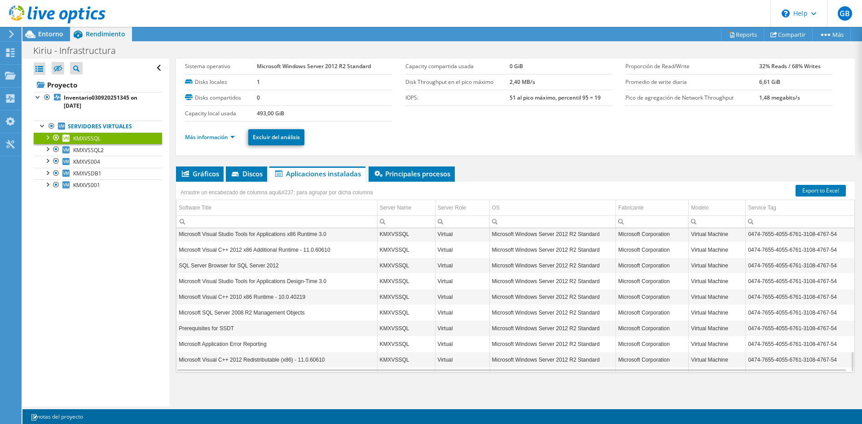
scroll to position [850, 0]
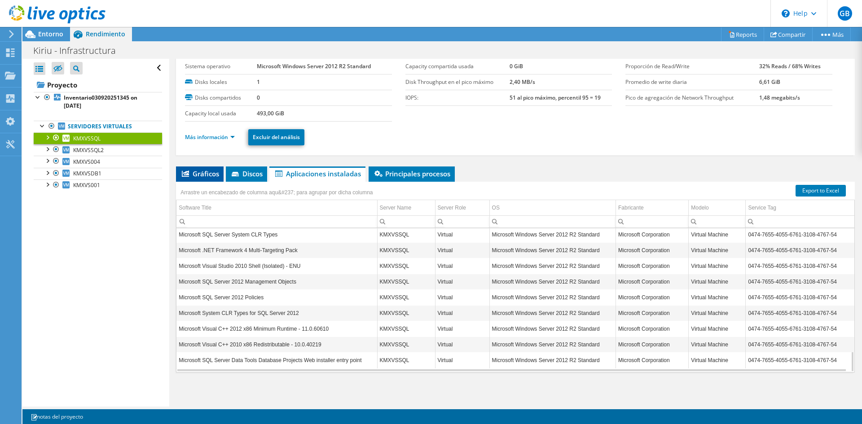
click at [207, 175] on span "Gráficos" at bounding box center [199, 173] width 39 height 9
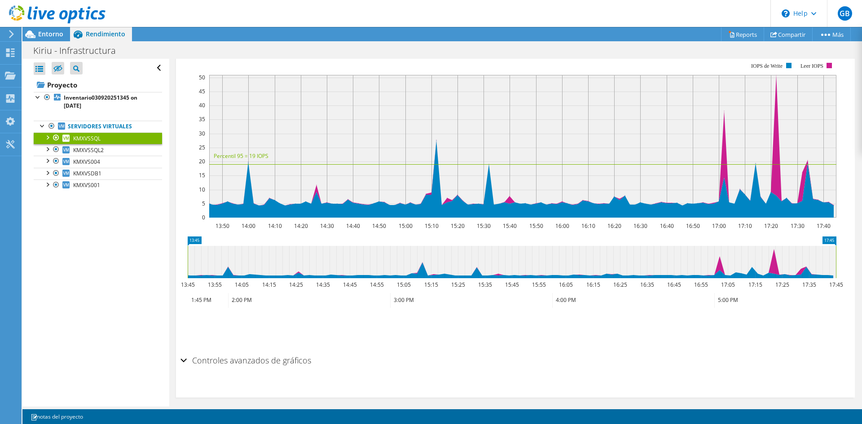
scroll to position [187, 0]
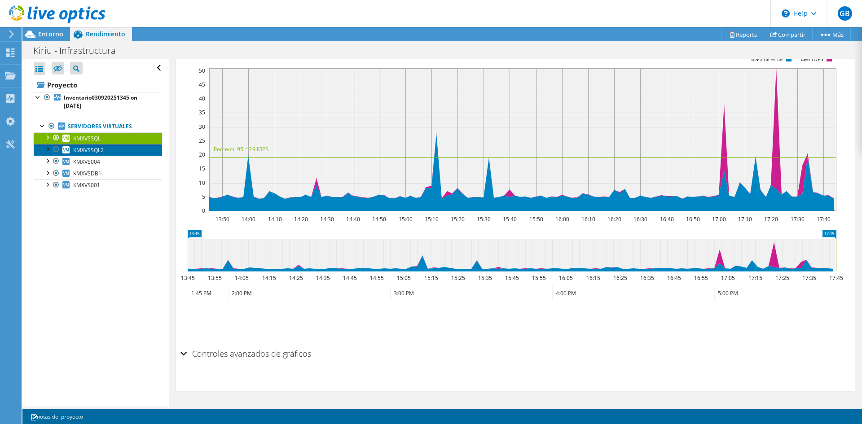
click at [105, 148] on link "KMXVSSQL2" at bounding box center [98, 150] width 128 height 12
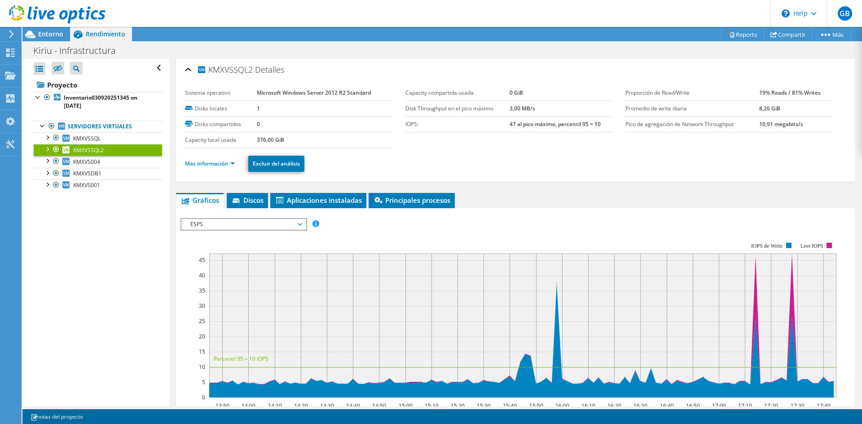
scroll to position [0, 0]
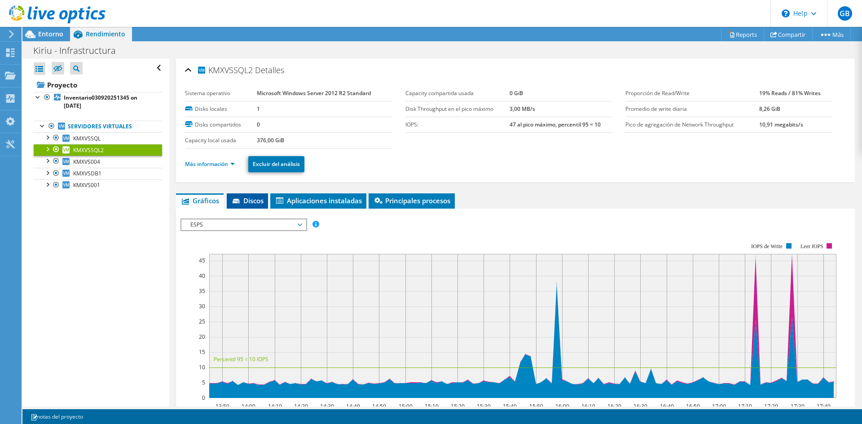
click at [252, 205] on span "Discos" at bounding box center [247, 200] width 32 height 9
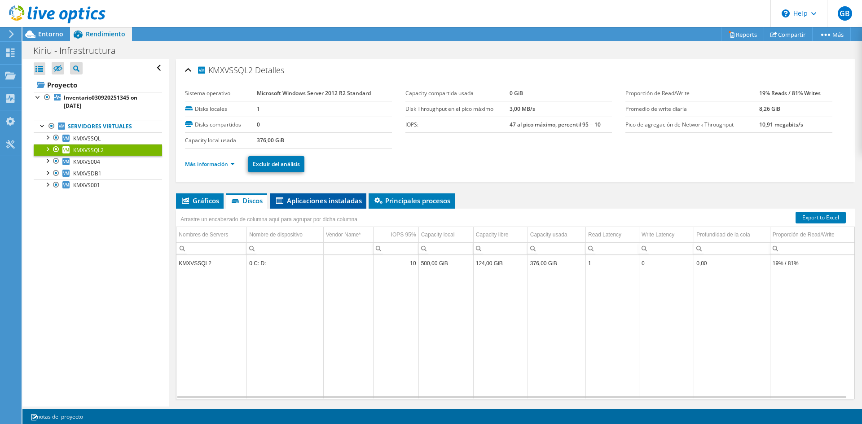
click at [314, 202] on span "Aplicaciones instaladas" at bounding box center [318, 200] width 87 height 9
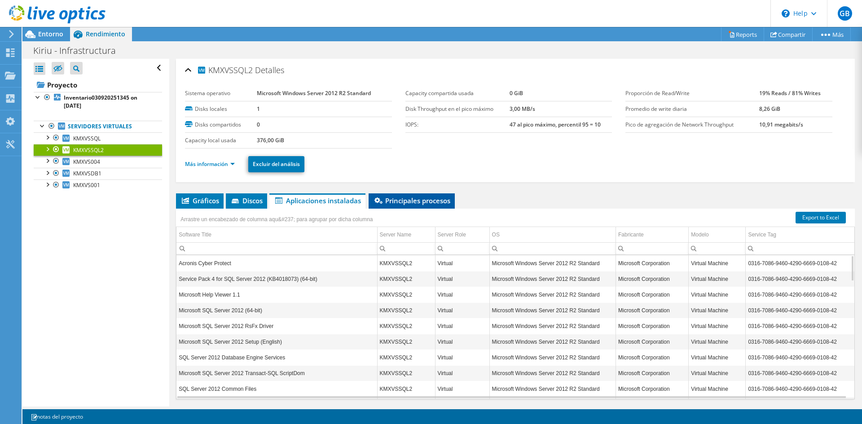
click at [423, 200] on span "Principales procesos" at bounding box center [411, 200] width 77 height 9
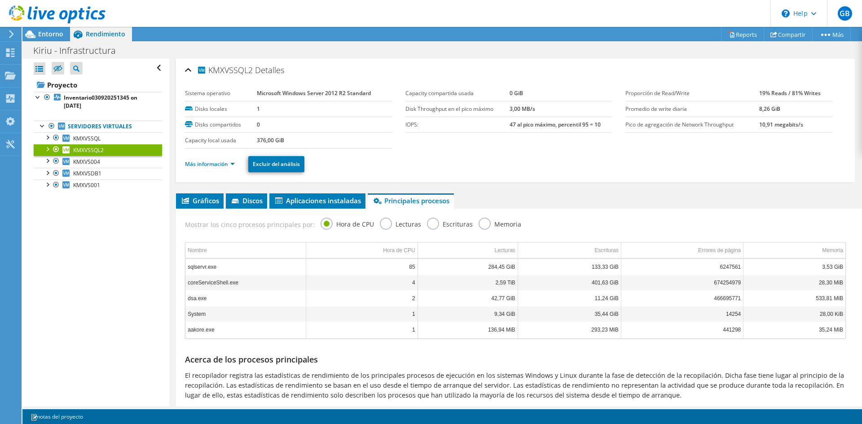
drag, startPoint x: 505, startPoint y: 124, endPoint x: 609, endPoint y: 124, distance: 104.1
click at [609, 124] on div "Capacity compartida usada 0 GiB Disk Throughput en el pico máximo 3,00 MB/s IOP…" at bounding box center [515, 109] width 220 height 47
click at [588, 155] on ul "Más información Excluir del análisis" at bounding box center [515, 163] width 661 height 18
click at [790, 33] on link "Compartir" at bounding box center [788, 34] width 49 height 14
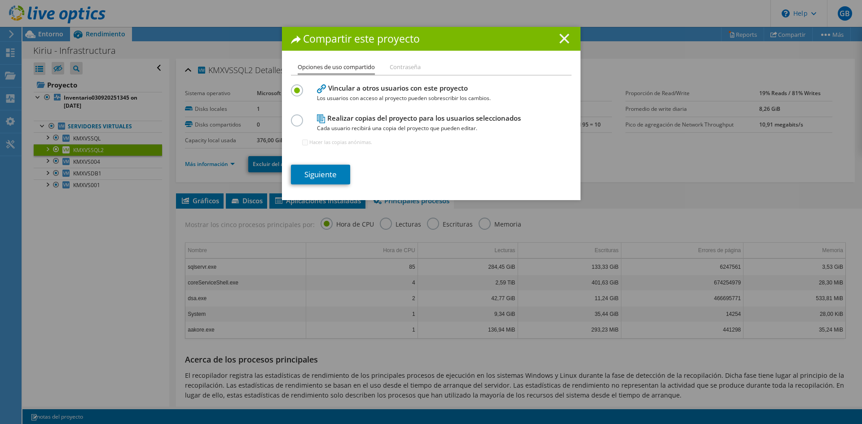
click at [559, 38] on icon at bounding box center [564, 39] width 10 height 10
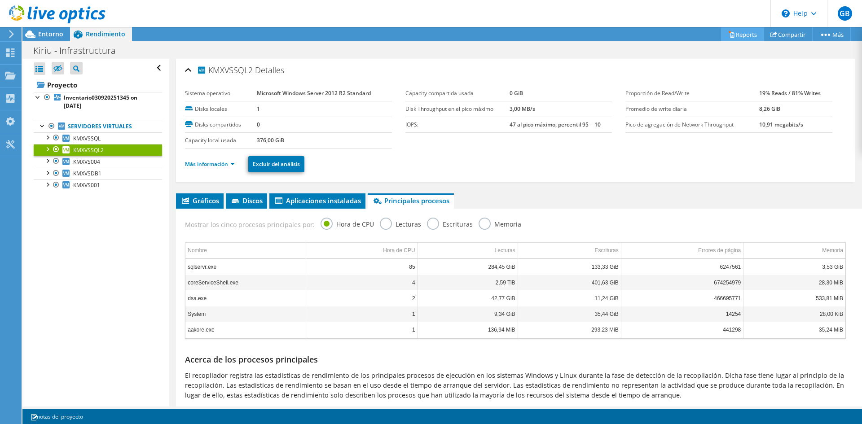
click at [743, 33] on link "Reports" at bounding box center [742, 34] width 43 height 14
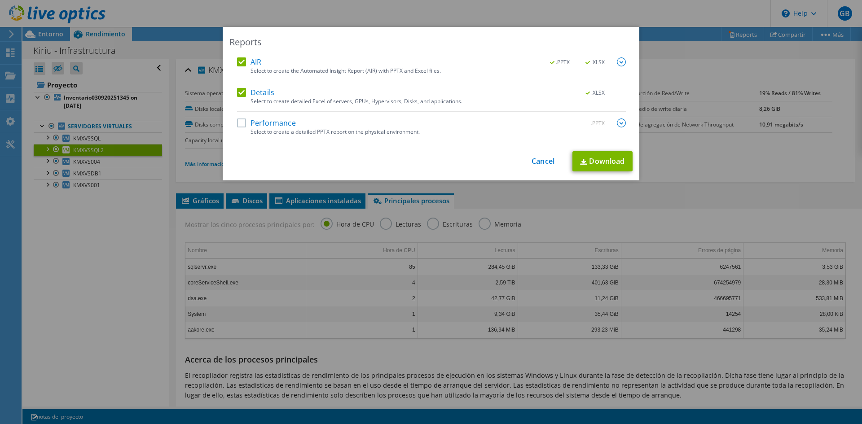
click at [617, 62] on img at bounding box center [621, 61] width 9 height 9
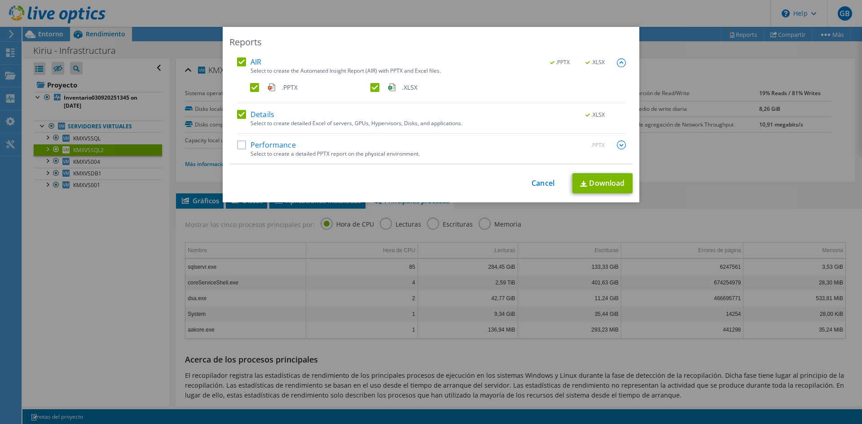
click at [246, 145] on label "Performance" at bounding box center [266, 145] width 59 height 9
click at [0, 0] on input "Performance" at bounding box center [0, 0] width 0 height 0
click at [537, 185] on link "Cancel" at bounding box center [542, 183] width 23 height 9
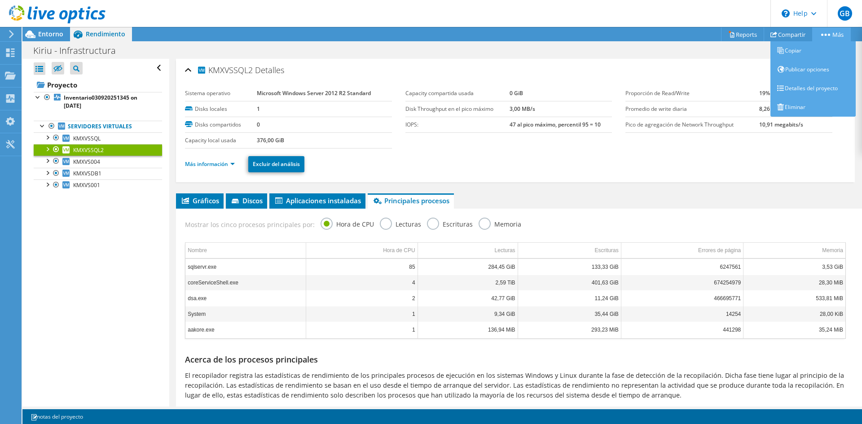
click at [830, 33] on link "Más" at bounding box center [831, 34] width 39 height 14
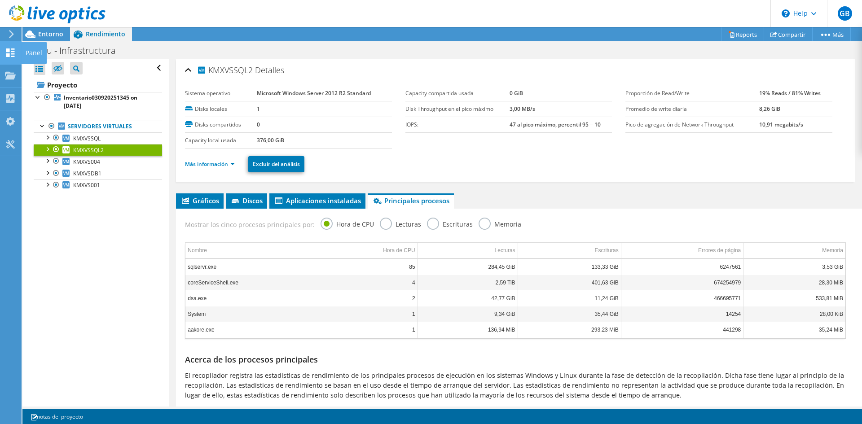
click at [35, 53] on div "Panel" at bounding box center [34, 53] width 26 height 22
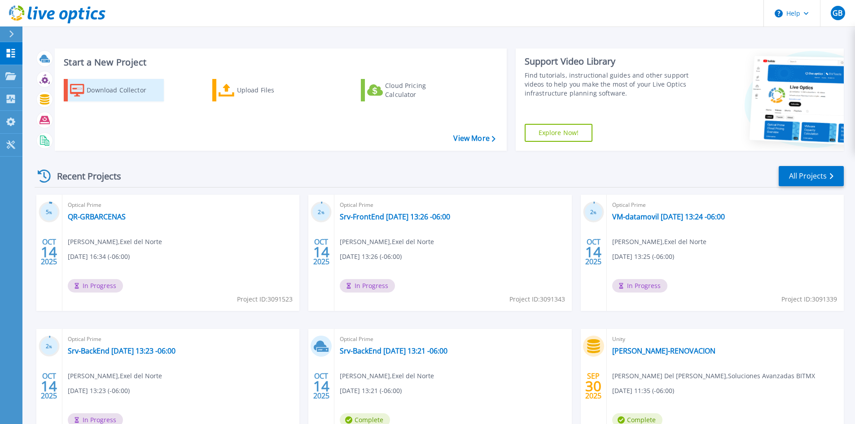
click at [97, 92] on div "Download Collector" at bounding box center [123, 90] width 72 height 18
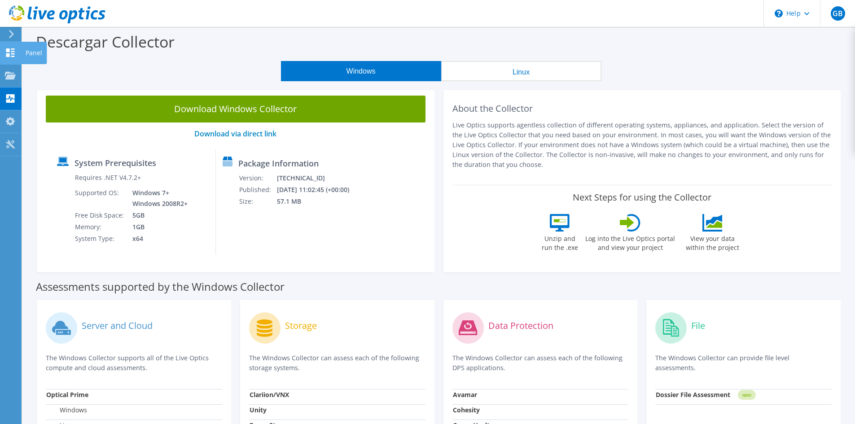
click at [12, 57] on div at bounding box center [10, 54] width 11 height 10
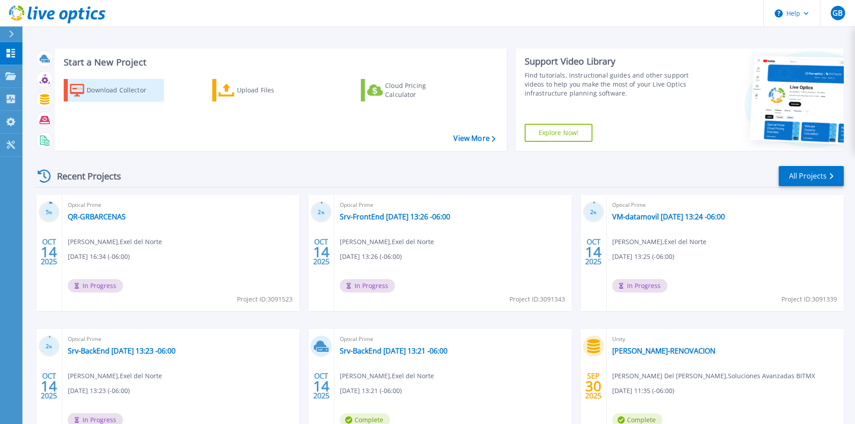
click at [125, 91] on div "Download Collector" at bounding box center [123, 90] width 72 height 18
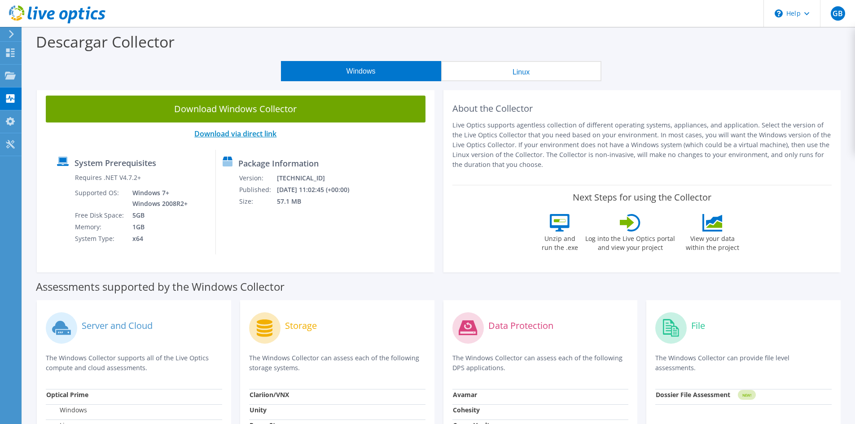
click at [233, 132] on link "Download via direct link" at bounding box center [235, 134] width 82 height 10
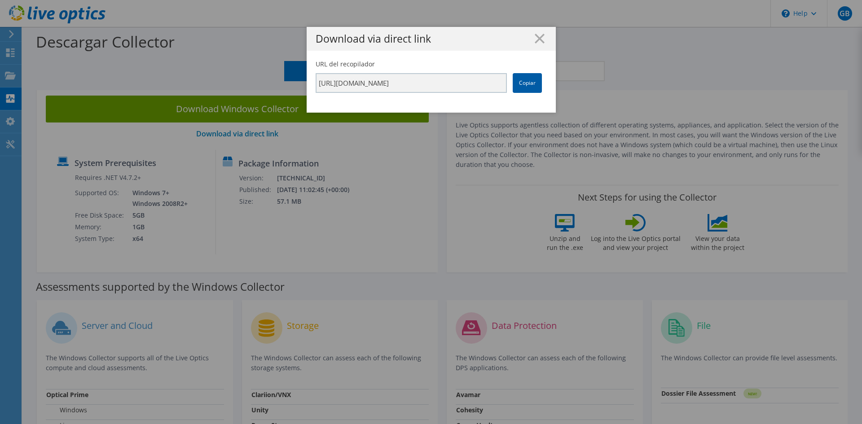
click at [526, 84] on link "Copiar" at bounding box center [527, 83] width 29 height 20
click at [536, 38] on line at bounding box center [539, 38] width 9 height 9
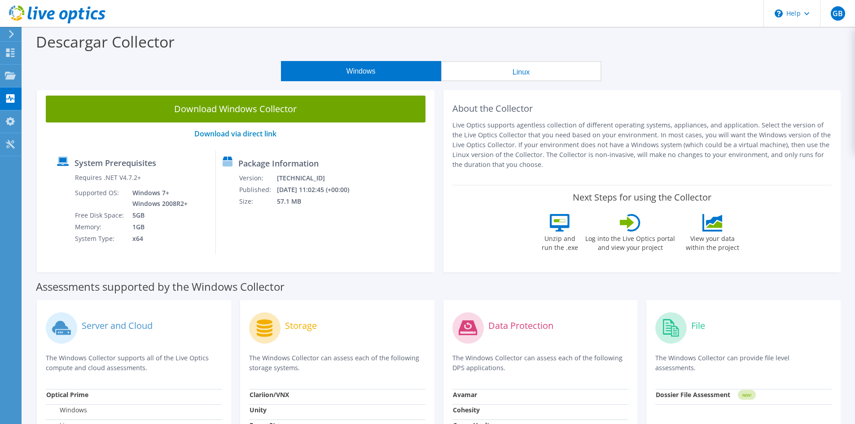
click at [473, 75] on button "Linux" at bounding box center [521, 71] width 160 height 20
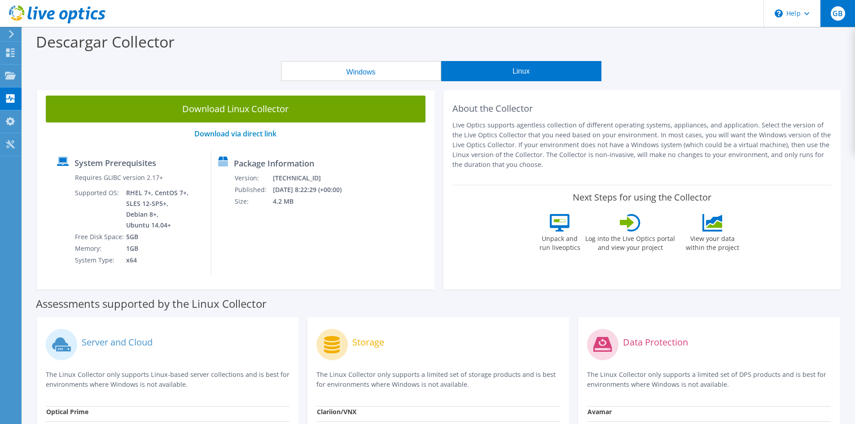
click at [839, 18] on span "GB" at bounding box center [838, 13] width 14 height 14
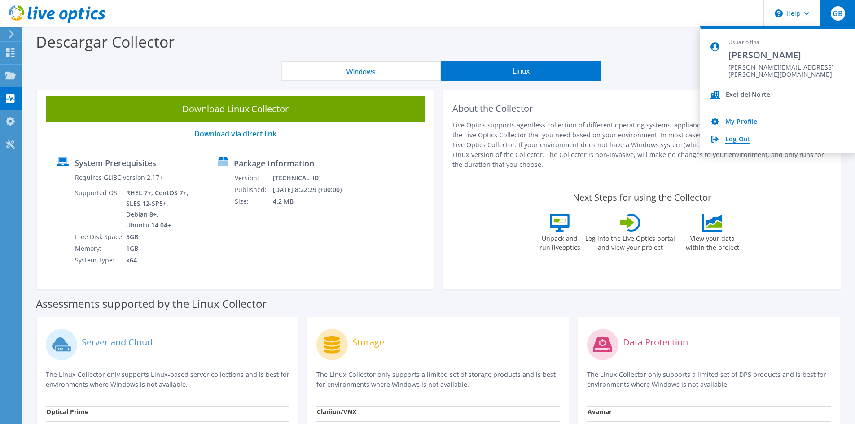
click at [732, 140] on link "Log Out" at bounding box center [737, 140] width 25 height 9
